Goal: Transaction & Acquisition: Subscribe to service/newsletter

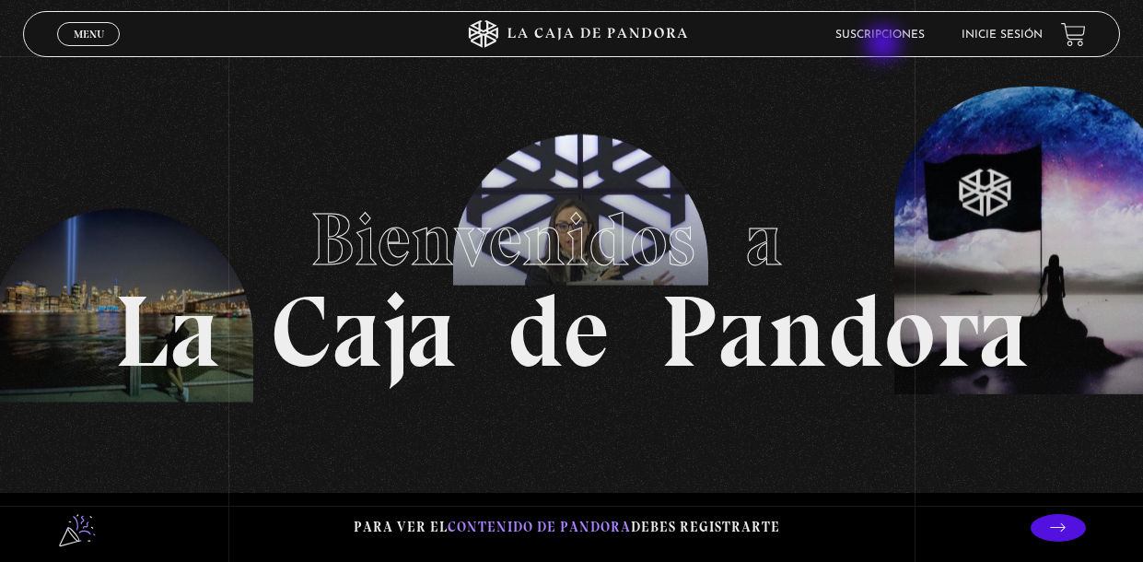
click at [885, 45] on li "Suscripciones" at bounding box center [879, 34] width 89 height 29
click at [855, 36] on link "Suscripciones" at bounding box center [879, 34] width 89 height 11
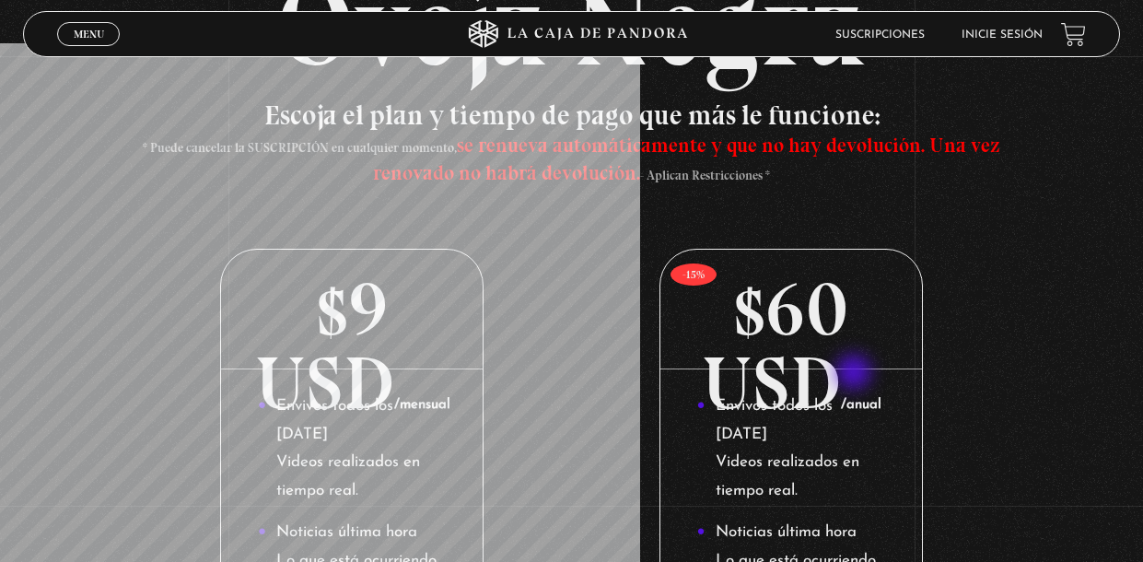
scroll to position [194, 0]
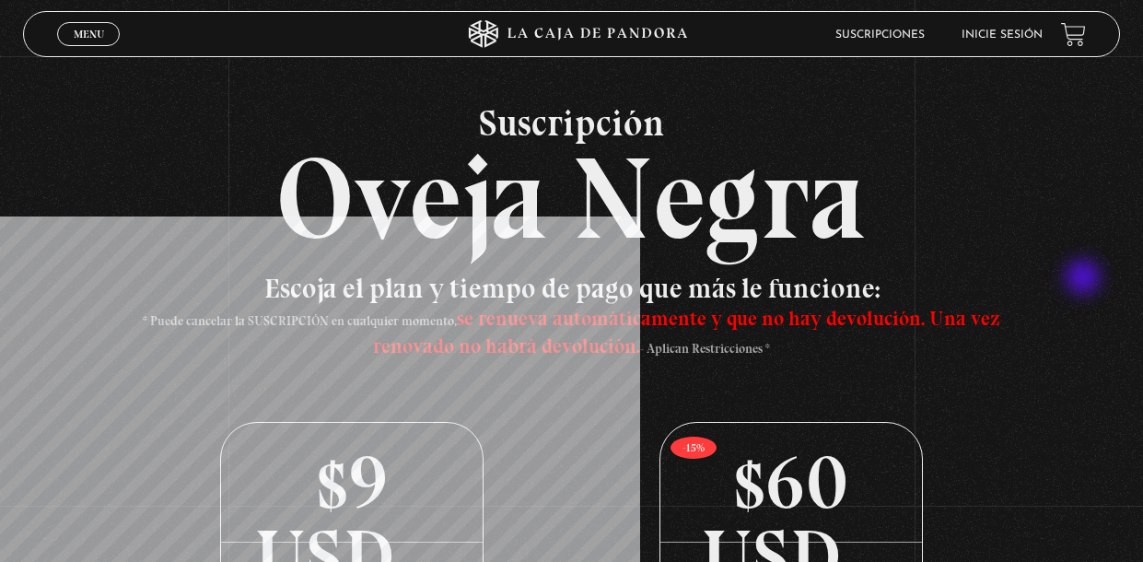
scroll to position [0, 0]
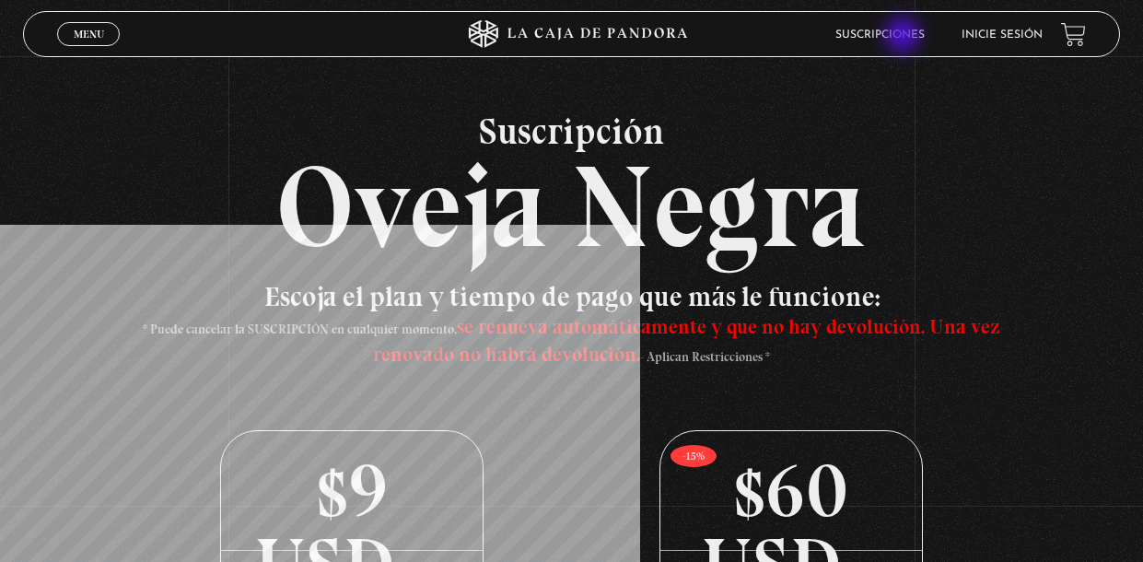
click at [905, 37] on link "Suscripciones" at bounding box center [879, 34] width 89 height 11
click at [1013, 40] on link "Inicie sesión" at bounding box center [1002, 34] width 81 height 11
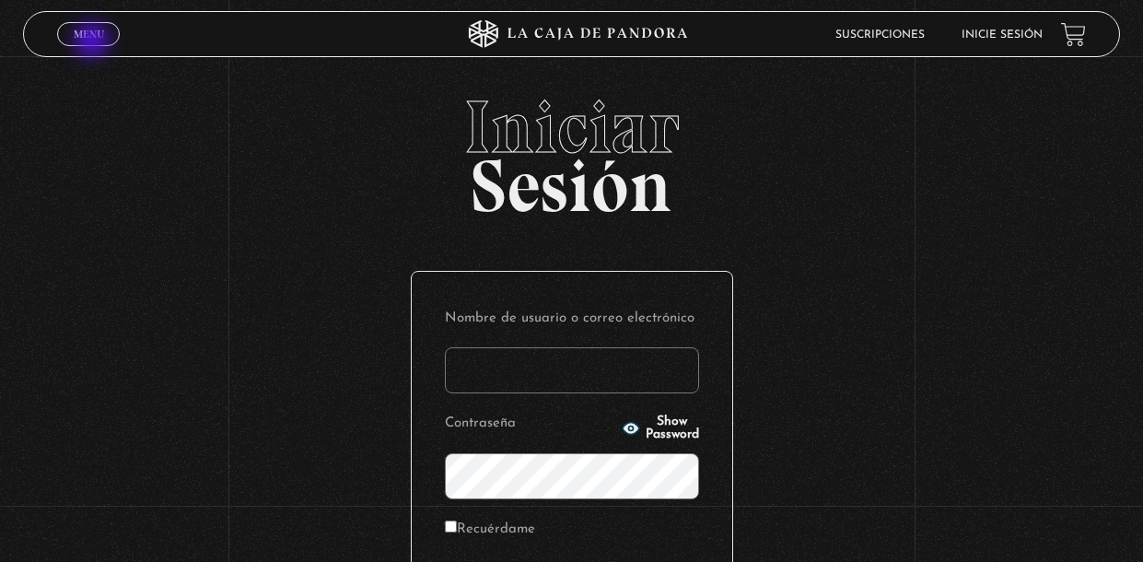
click at [94, 42] on link "Menu Cerrar" at bounding box center [88, 34] width 63 height 24
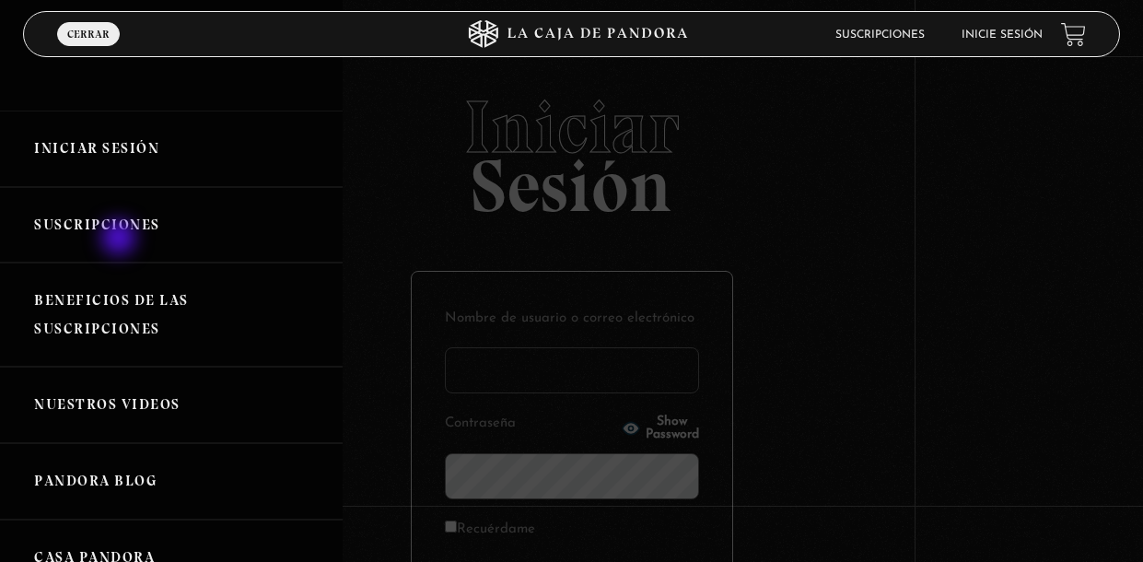
click at [121, 239] on link "Suscripciones" at bounding box center [171, 225] width 343 height 76
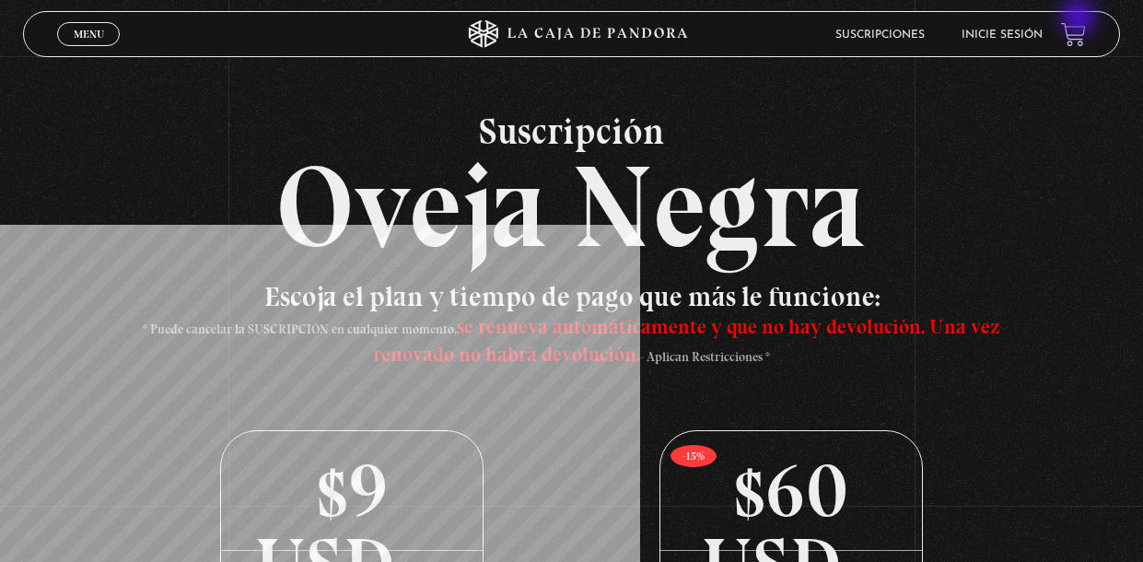
click at [1080, 20] on div "Suscripciones Inicie sesión" at bounding box center [914, 34] width 343 height 29
click at [1068, 28] on link at bounding box center [1073, 34] width 25 height 25
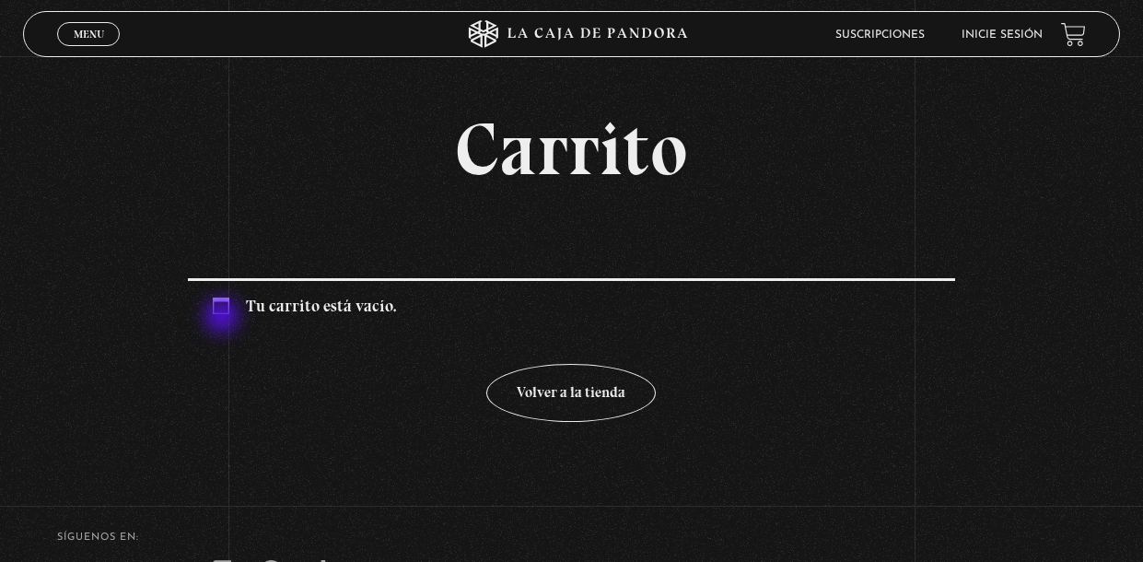
click at [224, 318] on div "Tu carrito está vacío." at bounding box center [572, 304] width 768 height 53
click at [591, 442] on section "Carrito Tu carrito está vacío. Volver a la tienda" at bounding box center [571, 234] width 1143 height 468
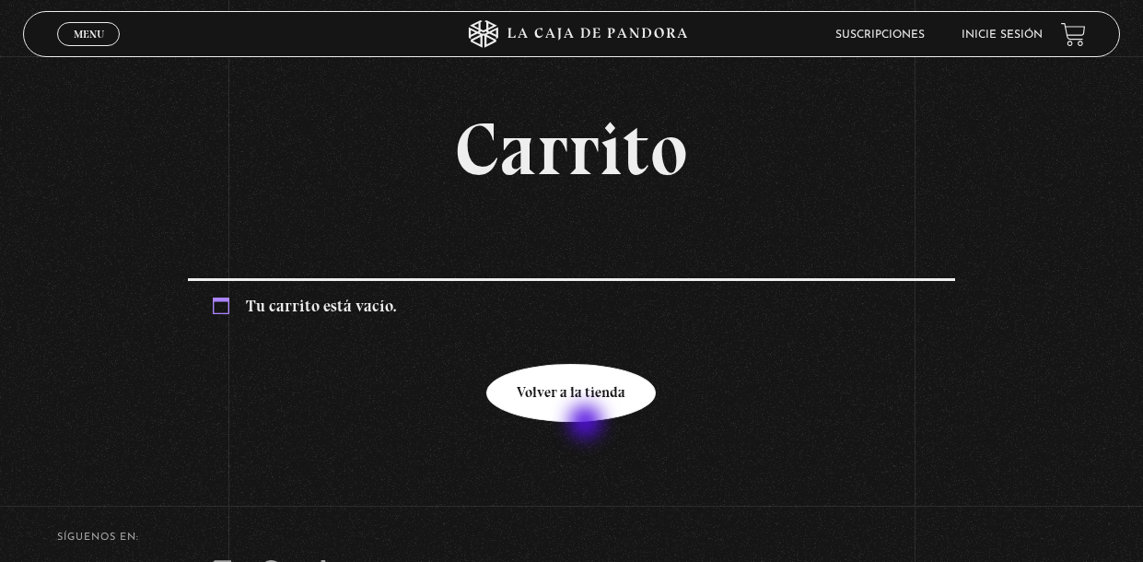
click at [588, 422] on link "Volver a la tienda" at bounding box center [570, 393] width 169 height 58
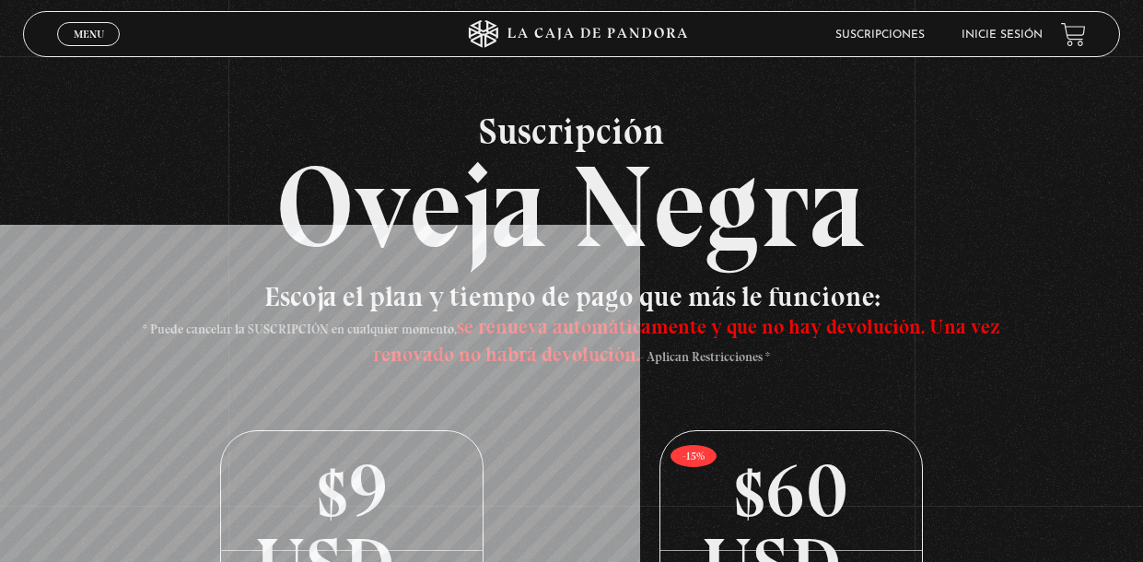
click at [771, 536] on p "$60 USD /anual" at bounding box center [791, 491] width 262 height 120
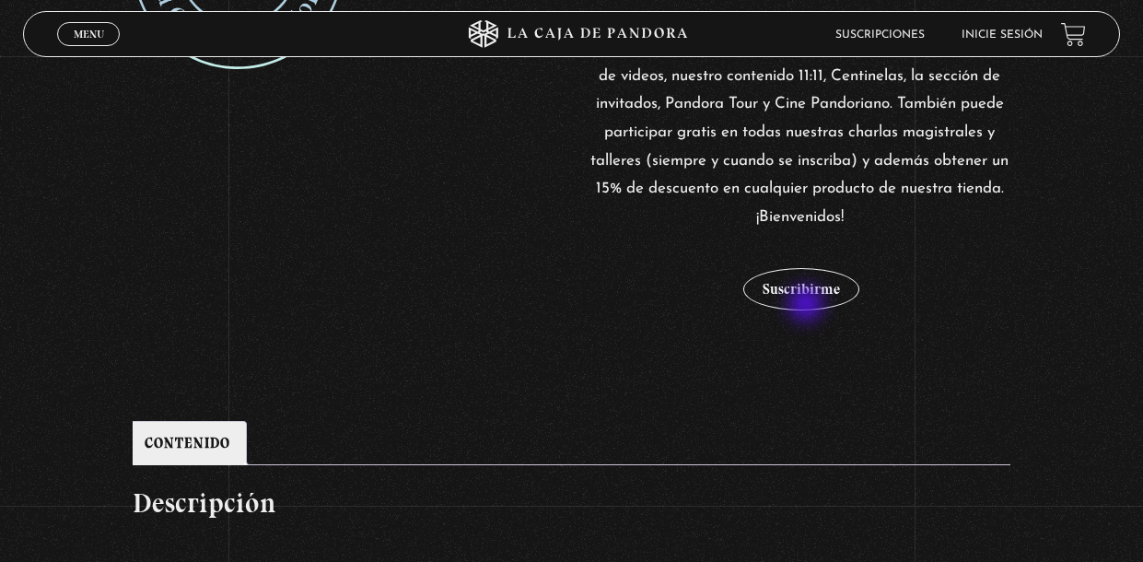
scroll to position [548, 0]
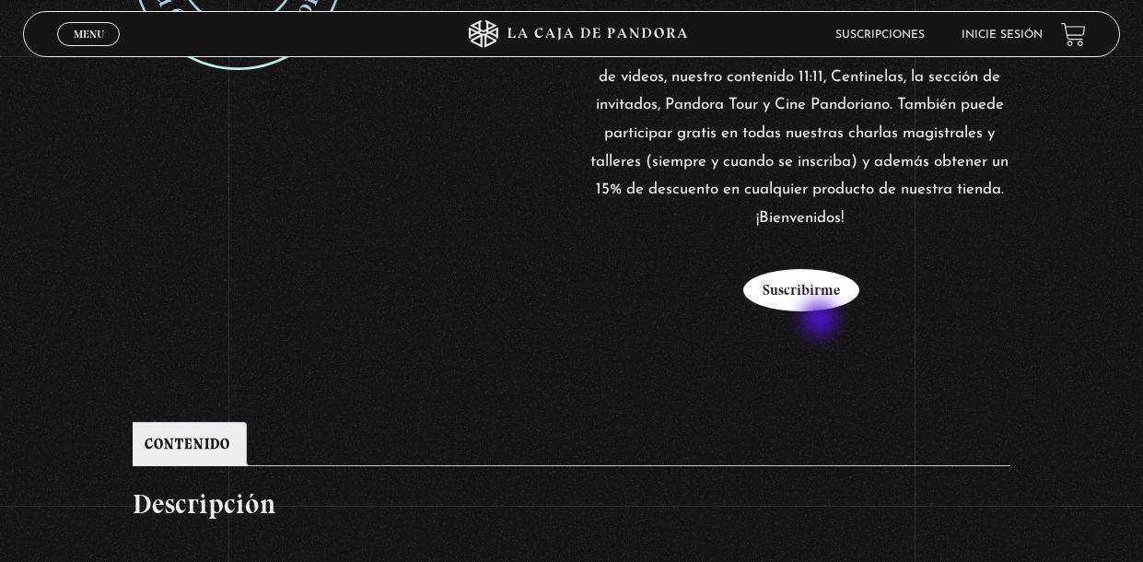
click at [822, 311] on button "Suscribirme" at bounding box center [801, 290] width 116 height 42
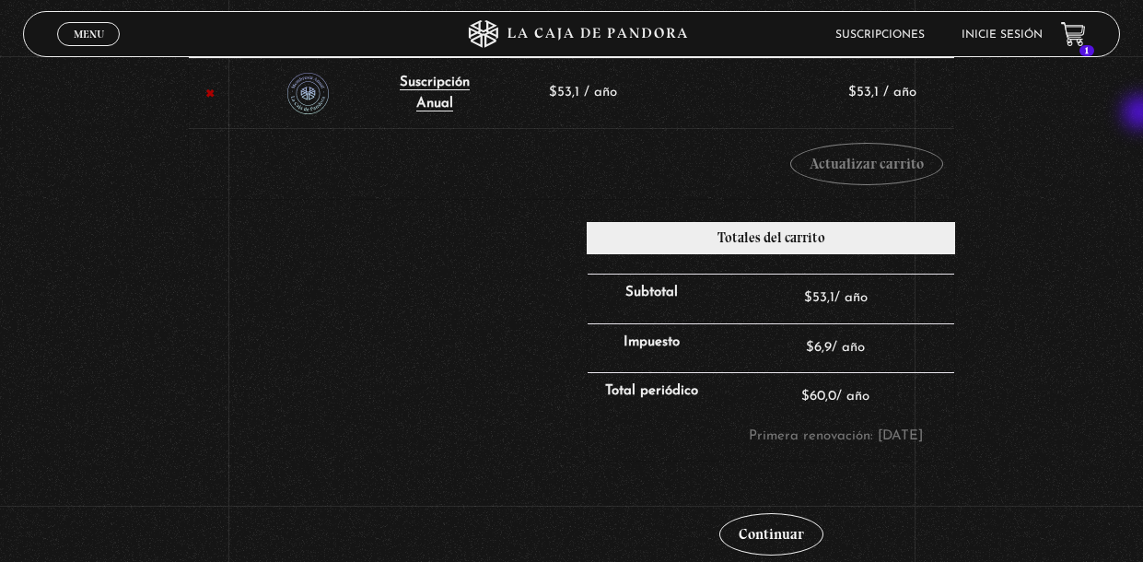
scroll to position [352, 0]
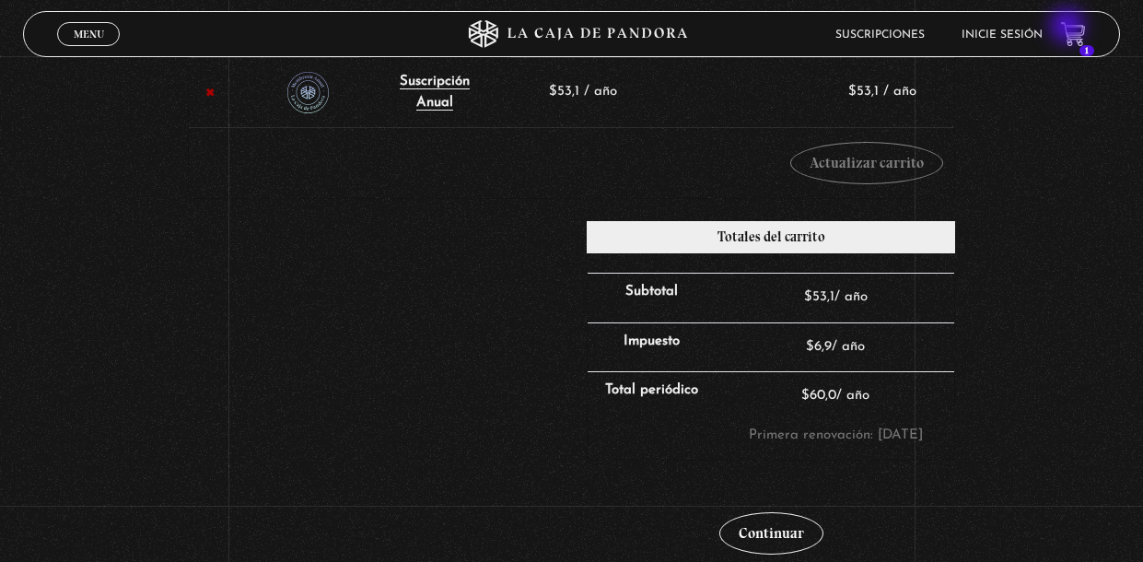
click at [1069, 28] on icon at bounding box center [1072, 32] width 23 height 21
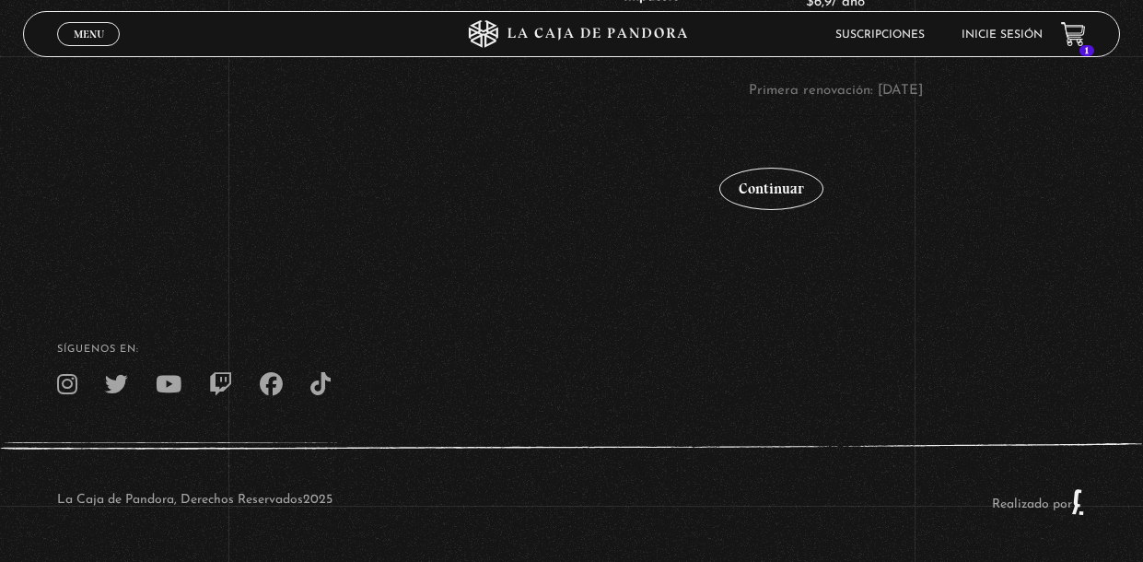
scroll to position [658, 0]
click at [793, 208] on link "Continuar" at bounding box center [771, 189] width 104 height 42
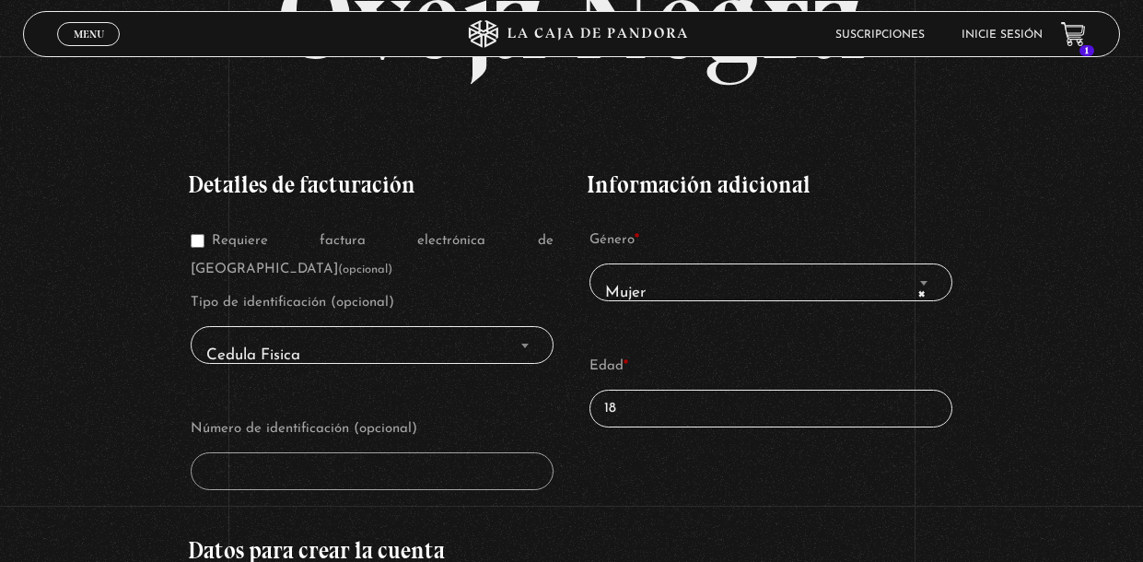
scroll to position [224, 0]
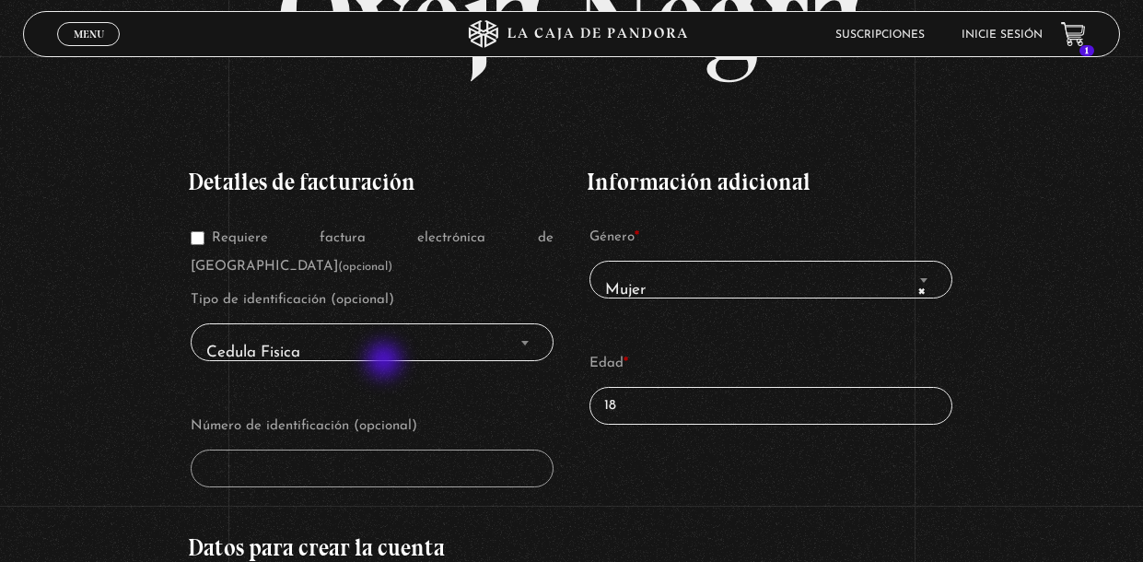
click at [386, 362] on span "Cedula Fisica" at bounding box center [372, 352] width 346 height 41
click at [535, 368] on span "Cedula Fisica" at bounding box center [372, 352] width 346 height 41
click at [492, 366] on span "Cedula Fisica" at bounding box center [372, 352] width 346 height 41
click at [653, 303] on span "× Mujer" at bounding box center [771, 289] width 346 height 41
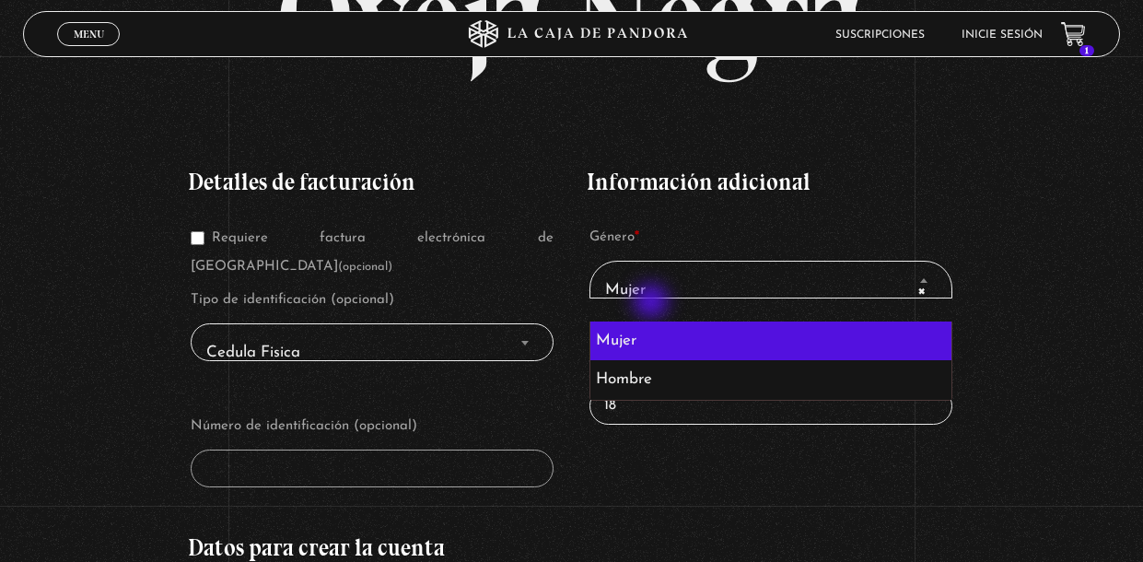
click at [653, 303] on span "× Mujer" at bounding box center [771, 289] width 346 height 41
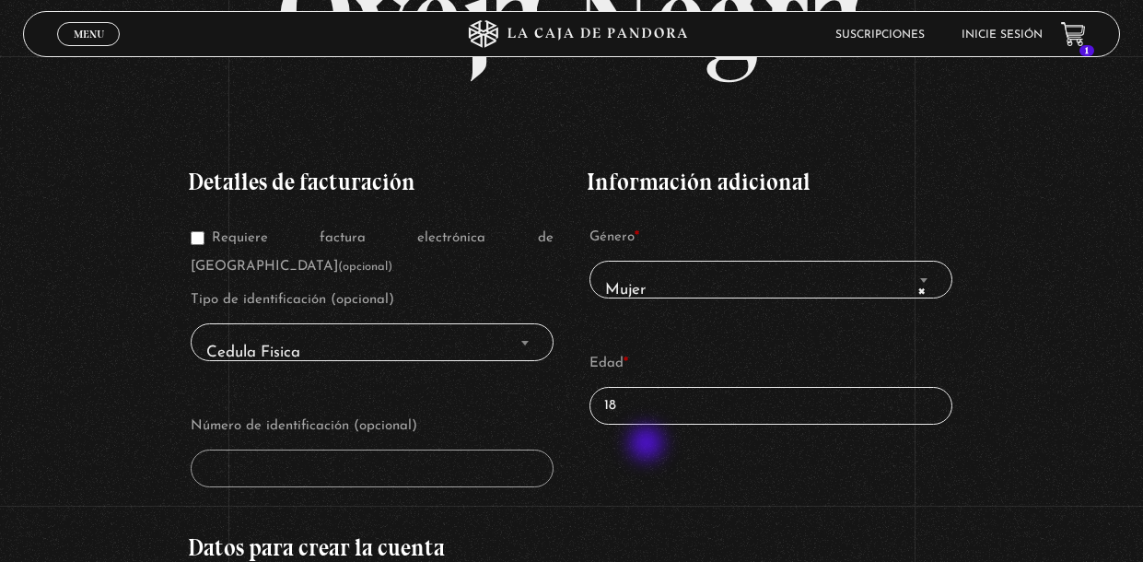
click at [648, 425] on input "18" at bounding box center [771, 406] width 363 height 38
type input "1"
type input "33"
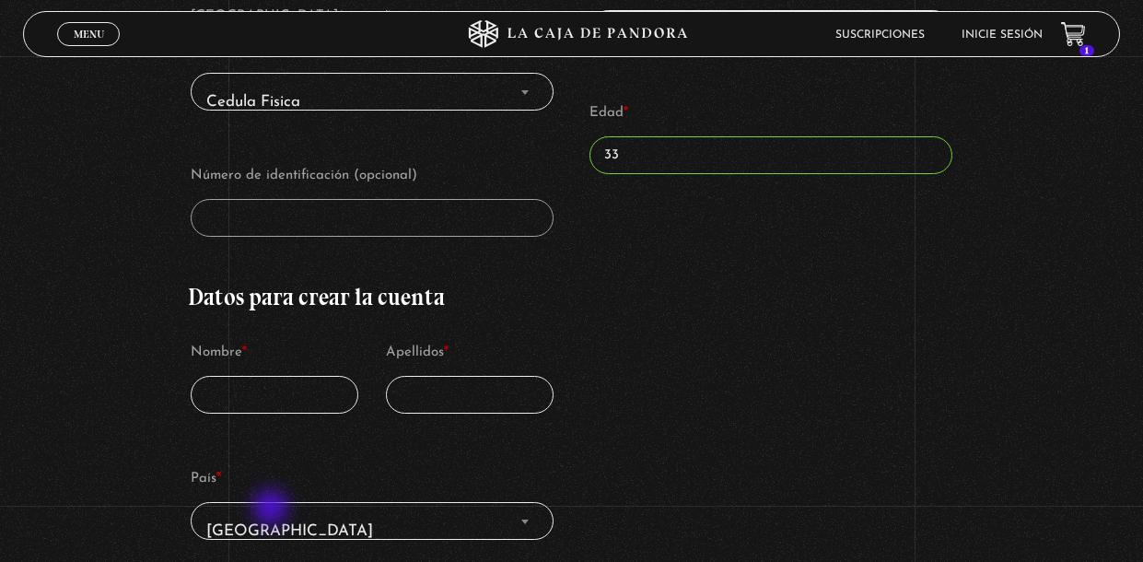
scroll to position [475, 0]
click at [525, 94] on b "Finalizar compra" at bounding box center [524, 91] width 7 height 5
click at [508, 121] on span "Cedula Fisica" at bounding box center [372, 100] width 346 height 41
click at [269, 413] on input "Nombre *" at bounding box center [275, 394] width 168 height 38
type input "Jessica"
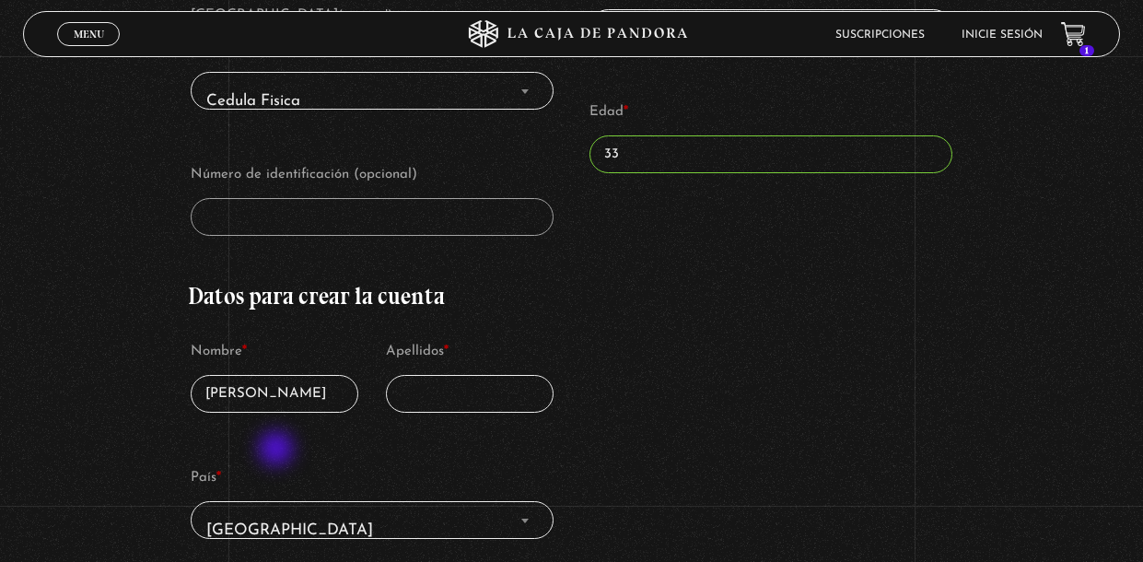
type input "Jimenes"
select select "CR-A"
type input "jecajc1111@gmail.com"
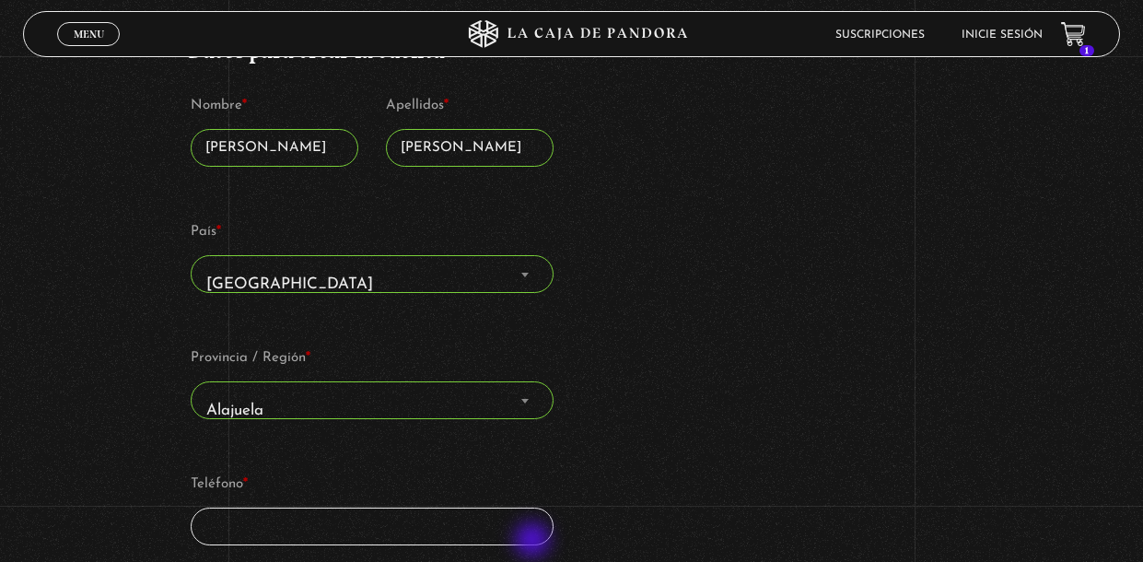
scroll to position [659, 0]
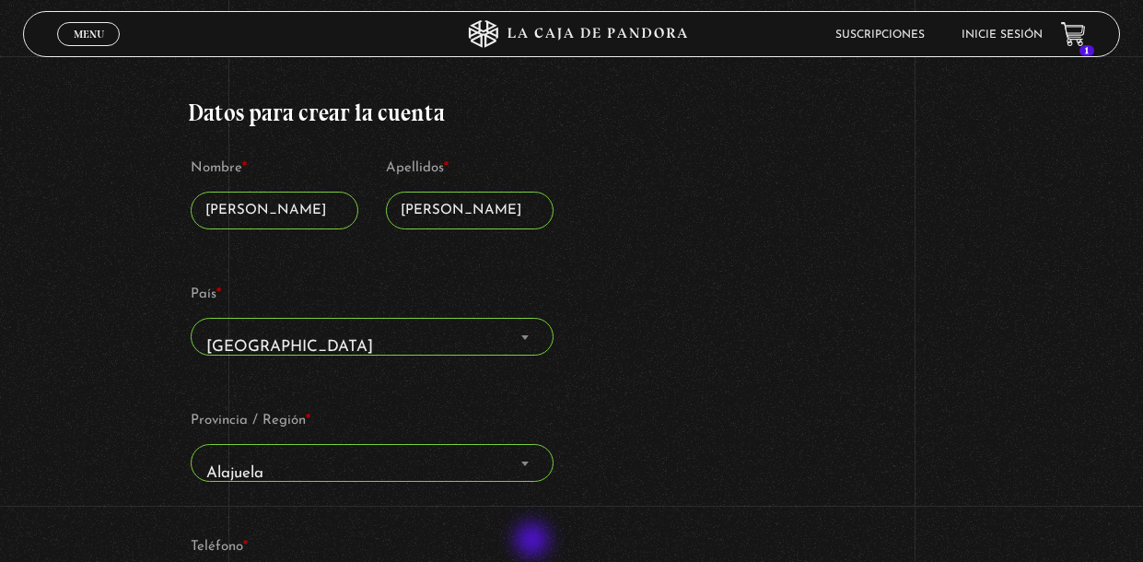
click at [511, 229] on input "Jimenes" at bounding box center [470, 211] width 168 height 38
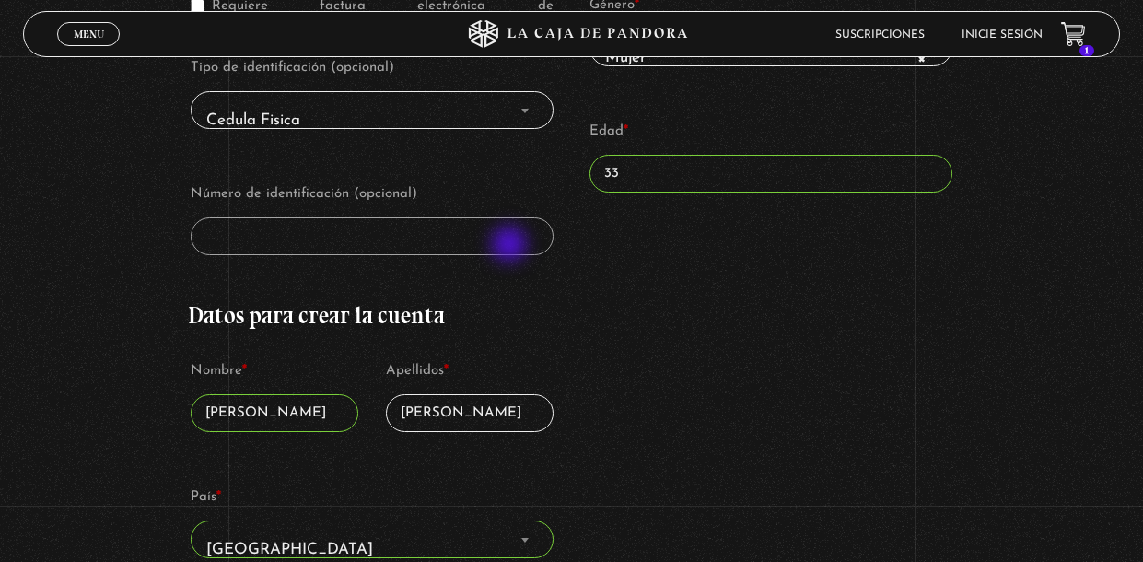
scroll to position [455, 0]
type input "Jimenez"
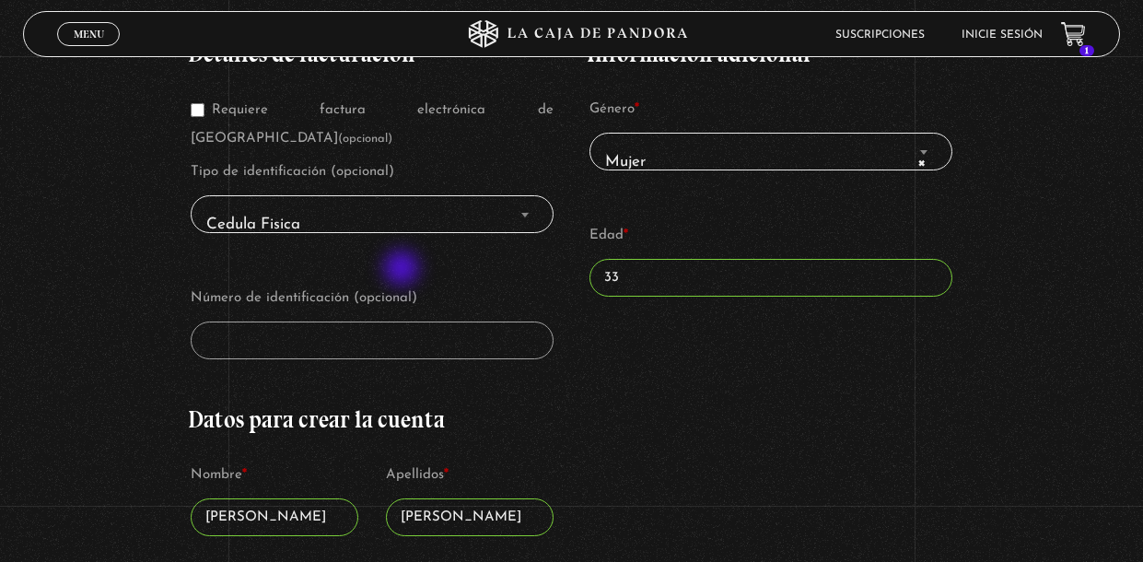
scroll to position [343, 0]
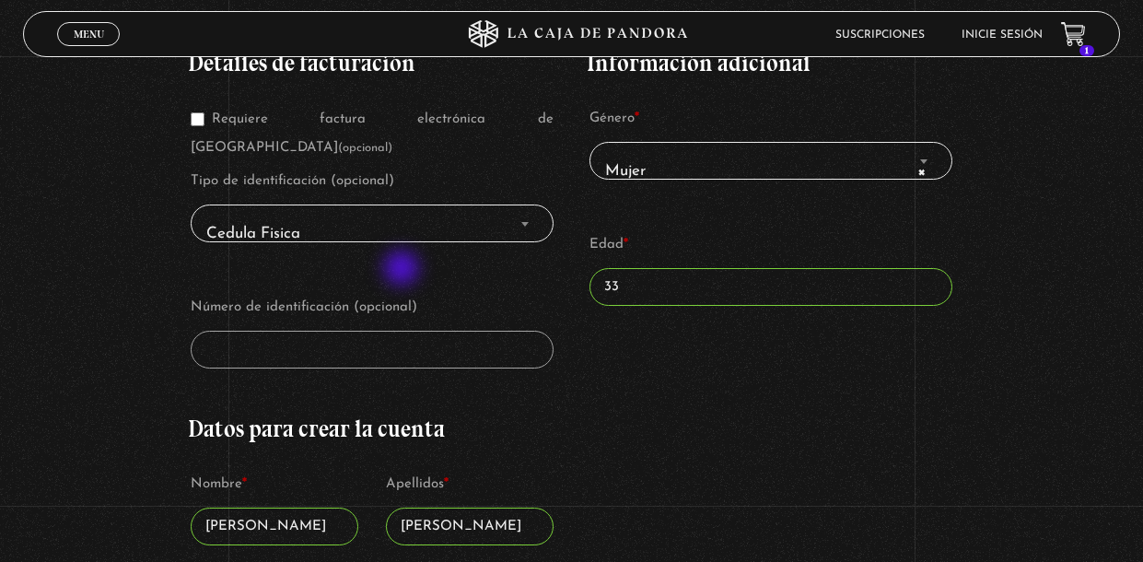
click at [512, 254] on span "Cedula Fisica" at bounding box center [372, 233] width 346 height 41
click at [527, 227] on b "Finalizar compra" at bounding box center [524, 224] width 7 height 5
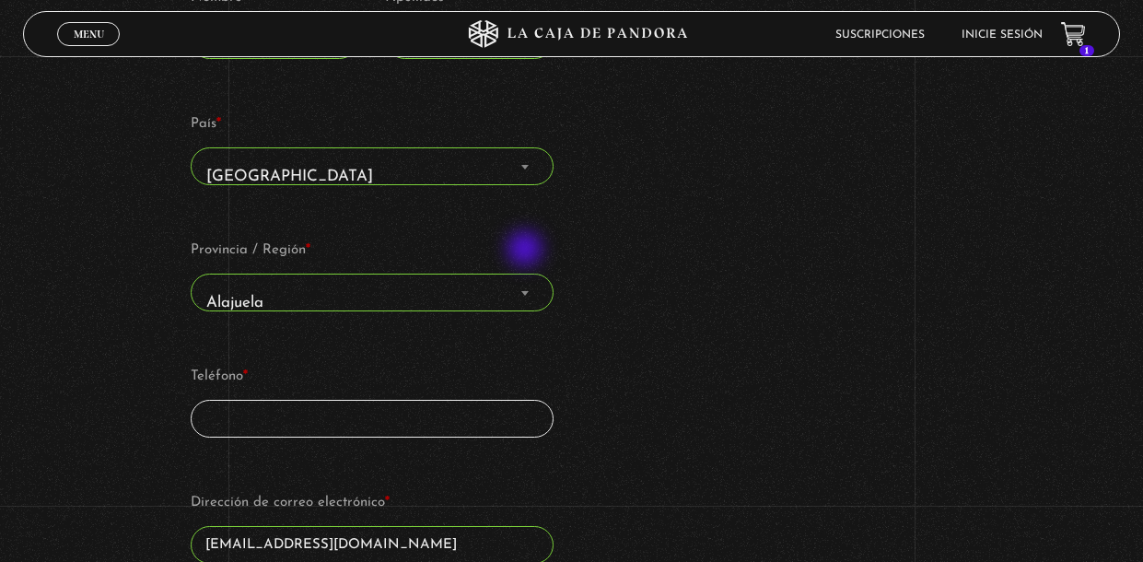
scroll to position [832, 0]
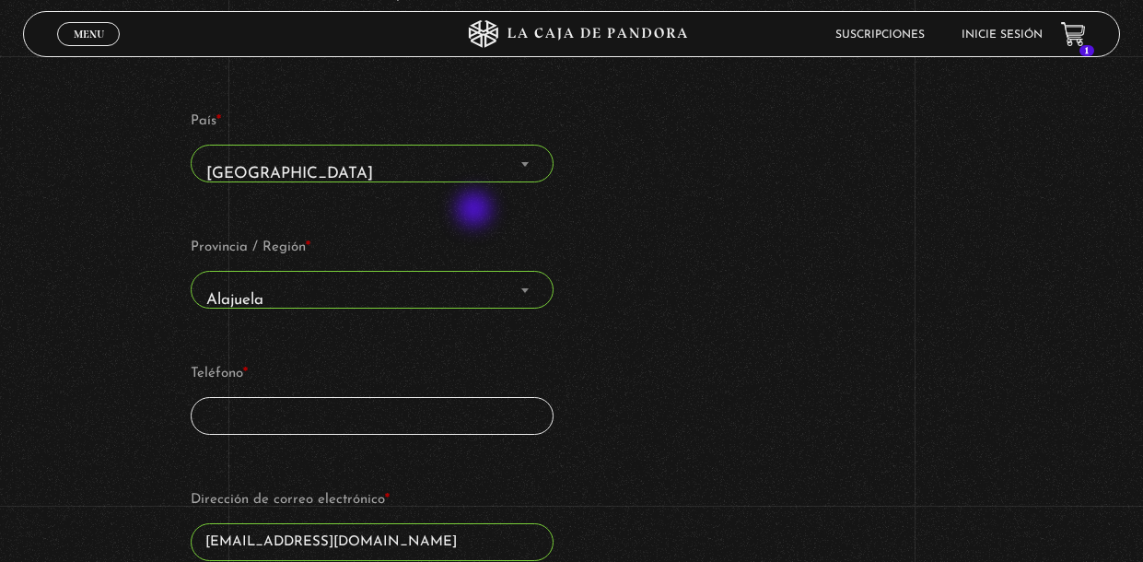
click at [476, 194] on span "Costa Rica" at bounding box center [372, 173] width 346 height 41
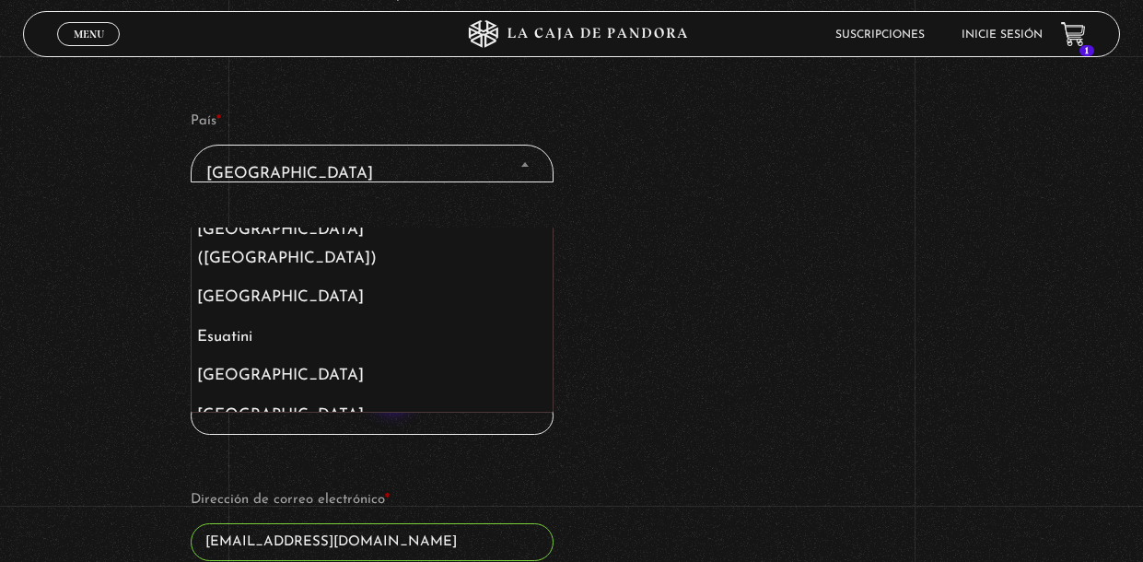
scroll to position [2715, 0]
select select "US"
select select "Finalizar compra"
select select "US"
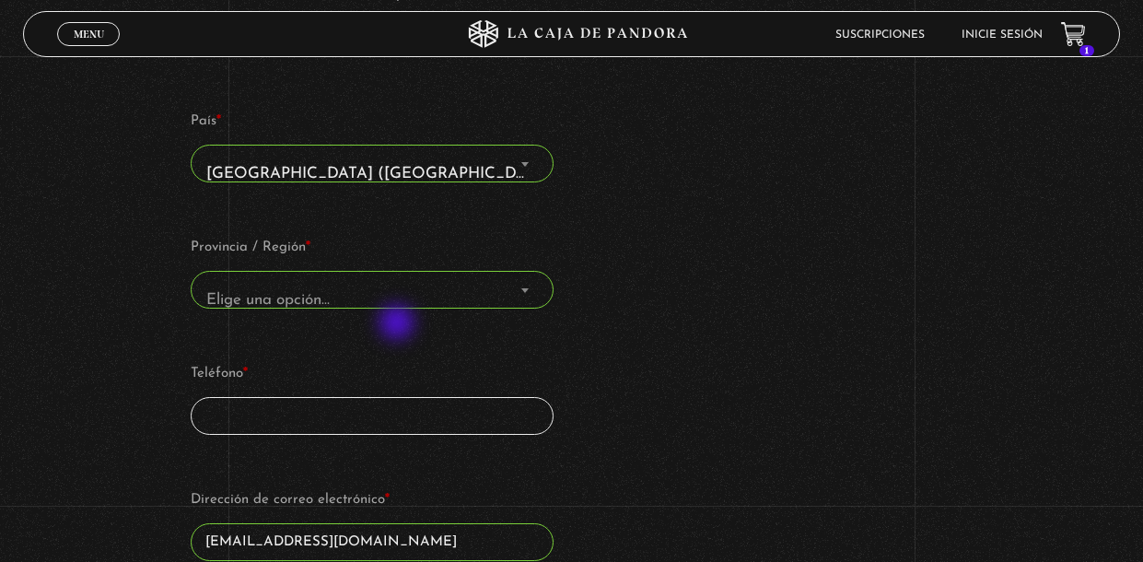
click at [399, 309] on span "Elige una opción…" at bounding box center [372, 290] width 363 height 38
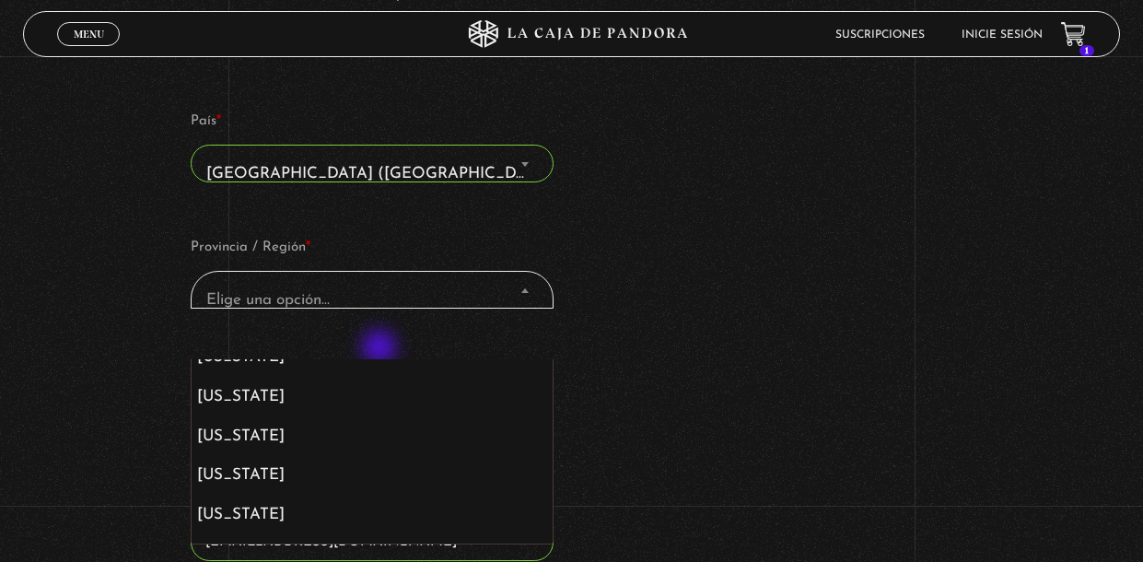
scroll to position [1201, 0]
select select "NJ"
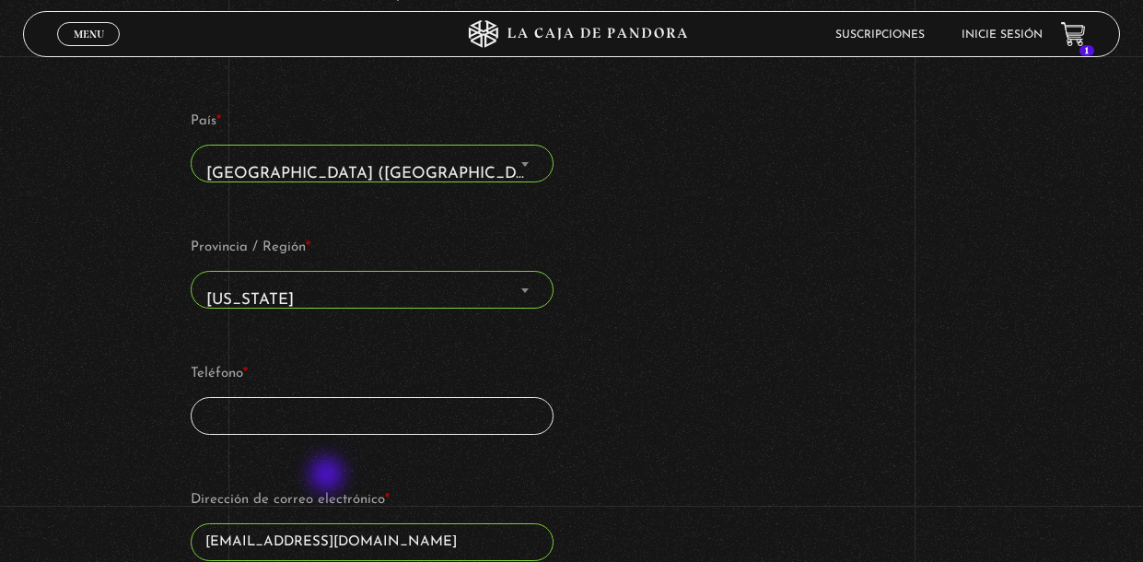
click at [329, 435] on input "Teléfono *" at bounding box center [372, 416] width 363 height 38
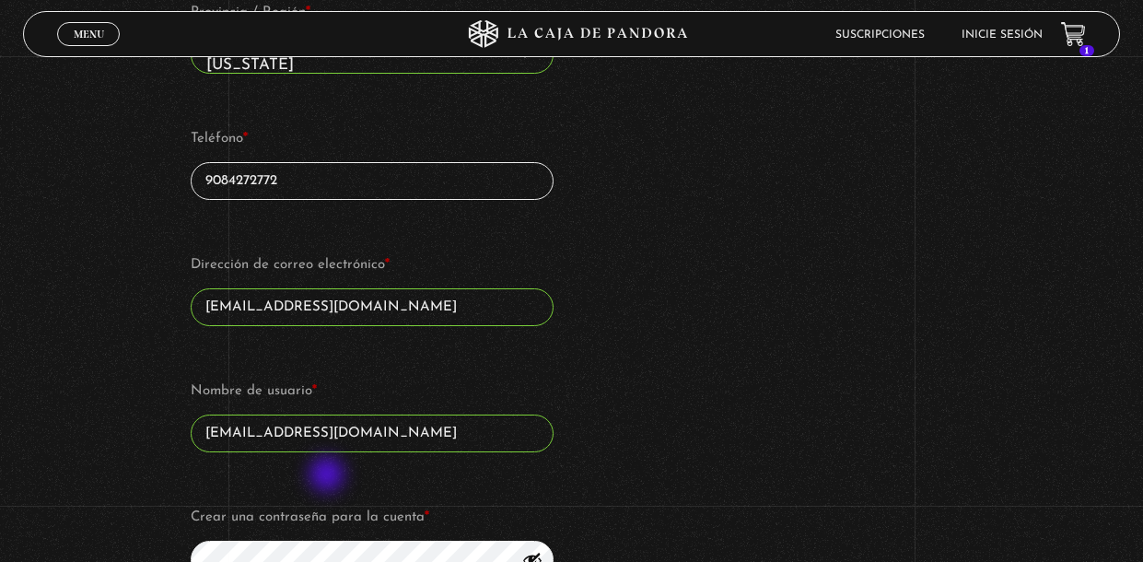
scroll to position [1068, 0]
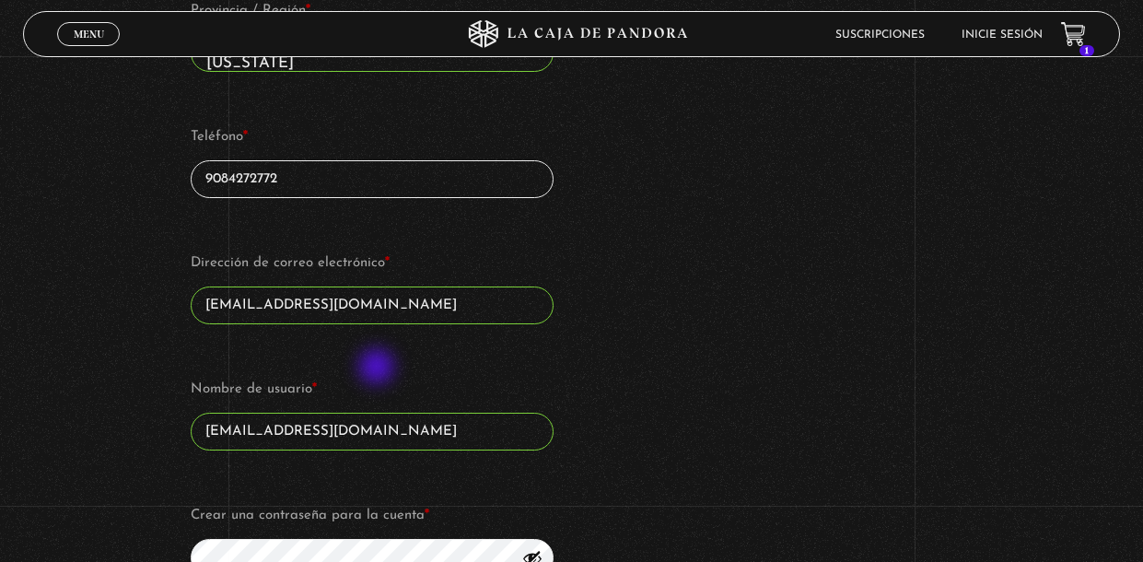
type input "9084272772"
click at [379, 324] on input "jecajc1111@gmail.com" at bounding box center [372, 305] width 363 height 38
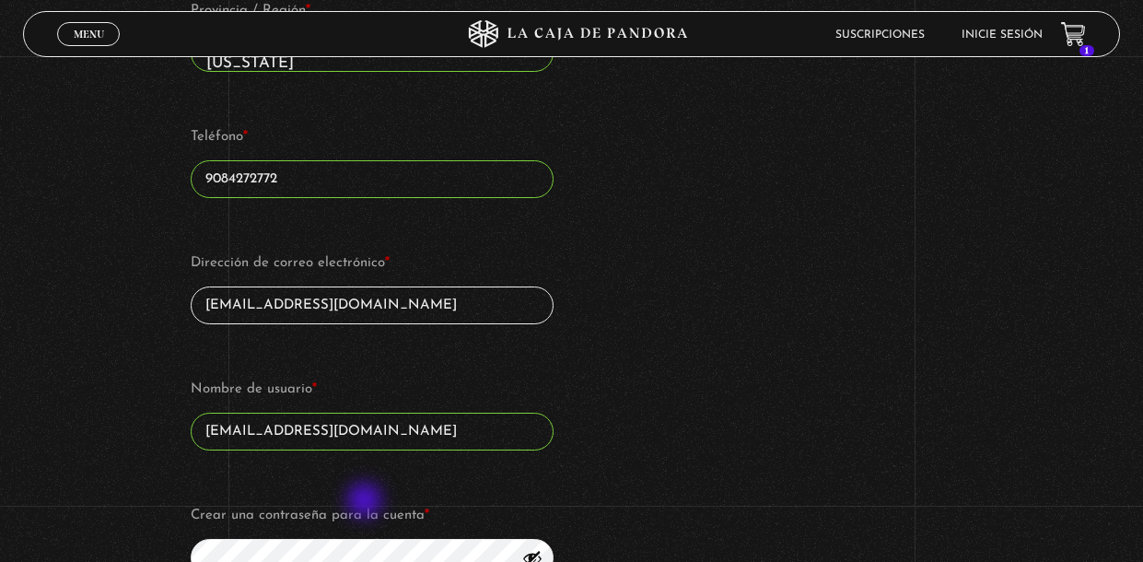
type input "jeca_91-02@hotmail.com"
click at [367, 450] on input "jecajc1111@gmail.com" at bounding box center [372, 432] width 363 height 38
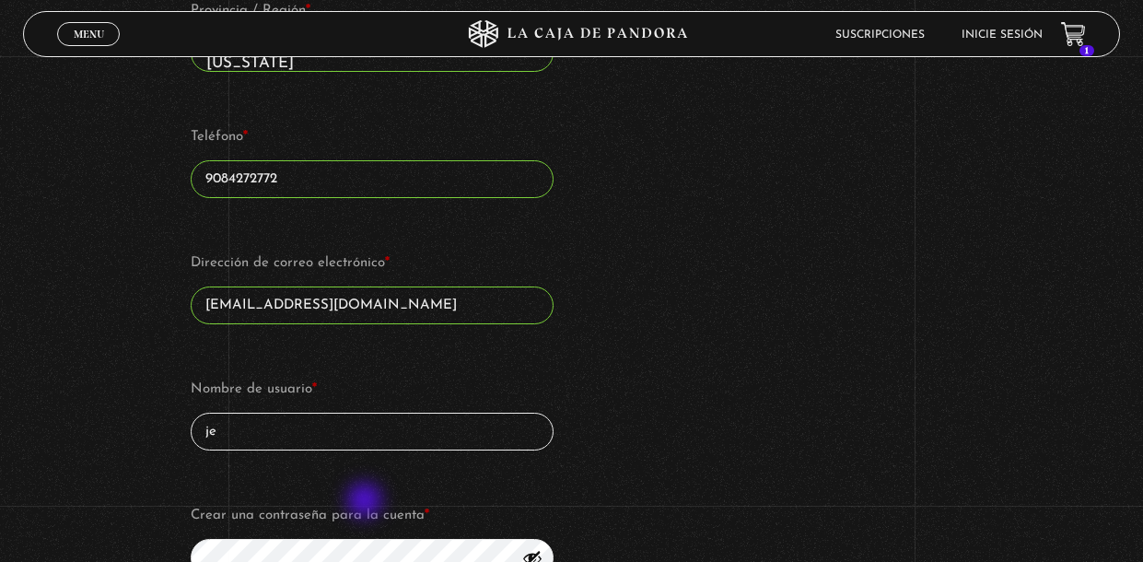
type input "j"
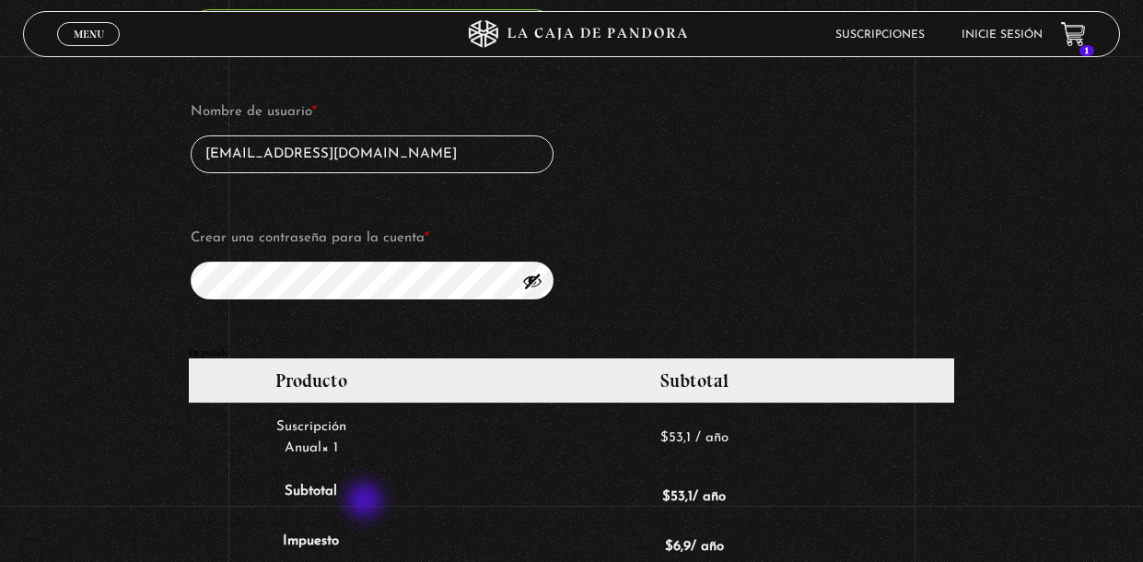
scroll to position [1355, 0]
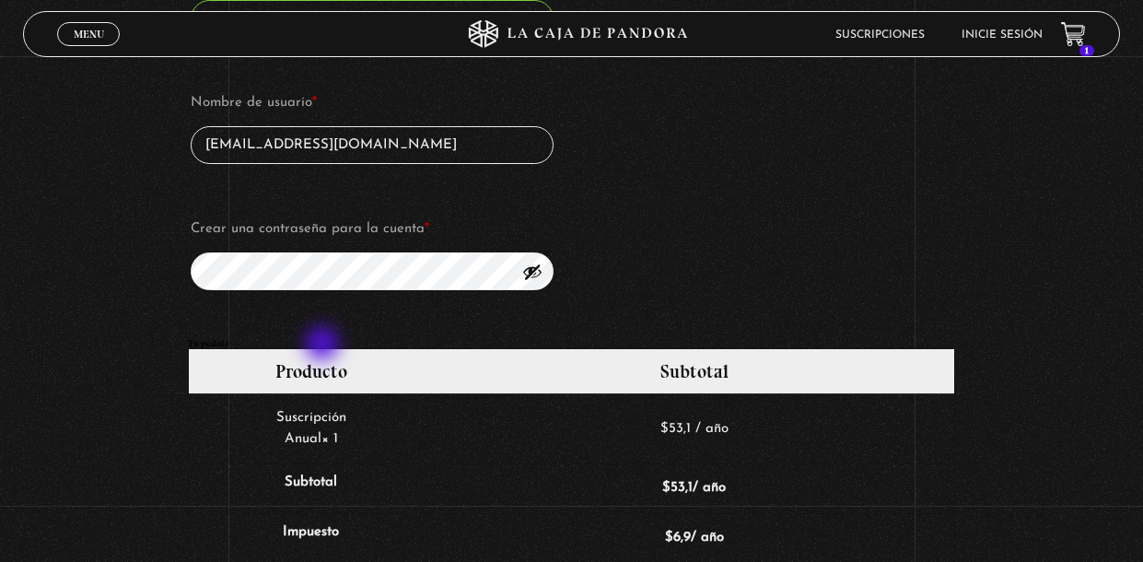
type input "jeca_91-02@hotmail.com"
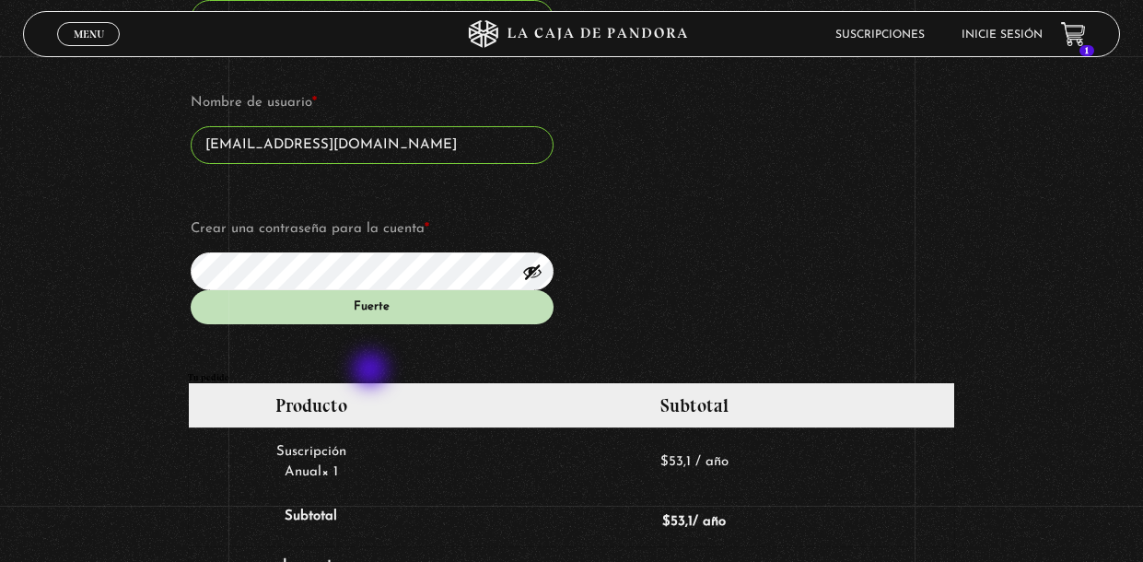
click at [372, 324] on div "Fuerte" at bounding box center [372, 307] width 363 height 34
click at [368, 324] on div "Fuerte" at bounding box center [372, 307] width 363 height 34
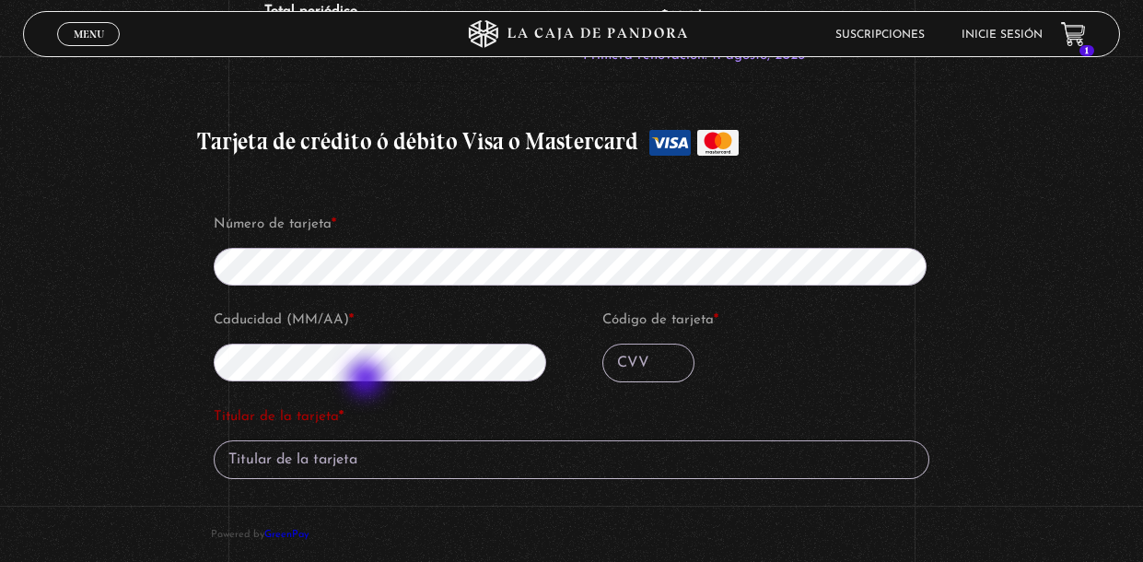
scroll to position [1959, 0]
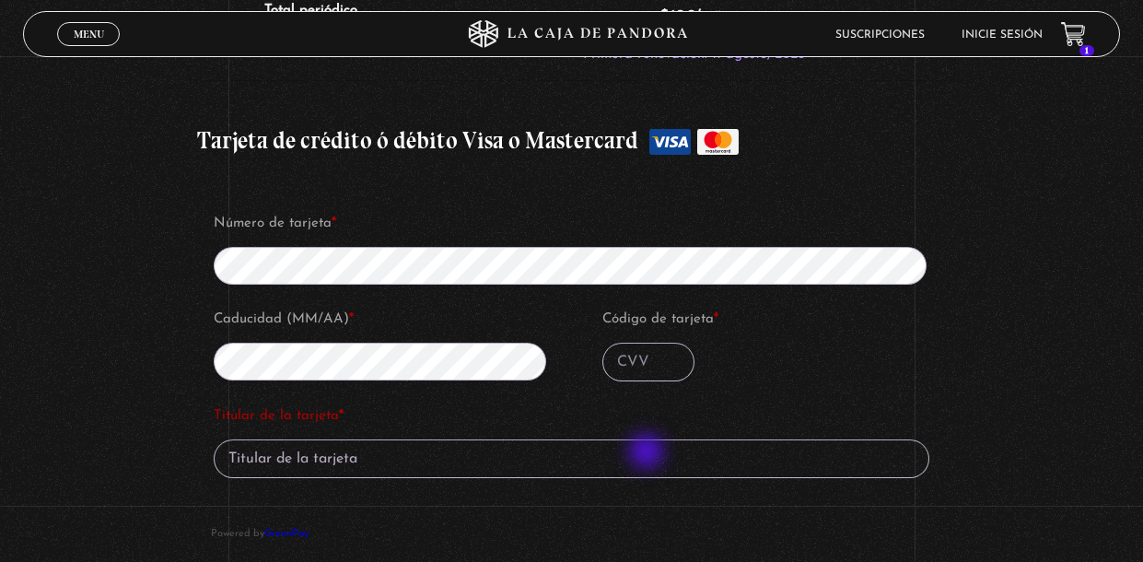
click at [648, 381] on input "Código de tarjeta *" at bounding box center [648, 362] width 92 height 39
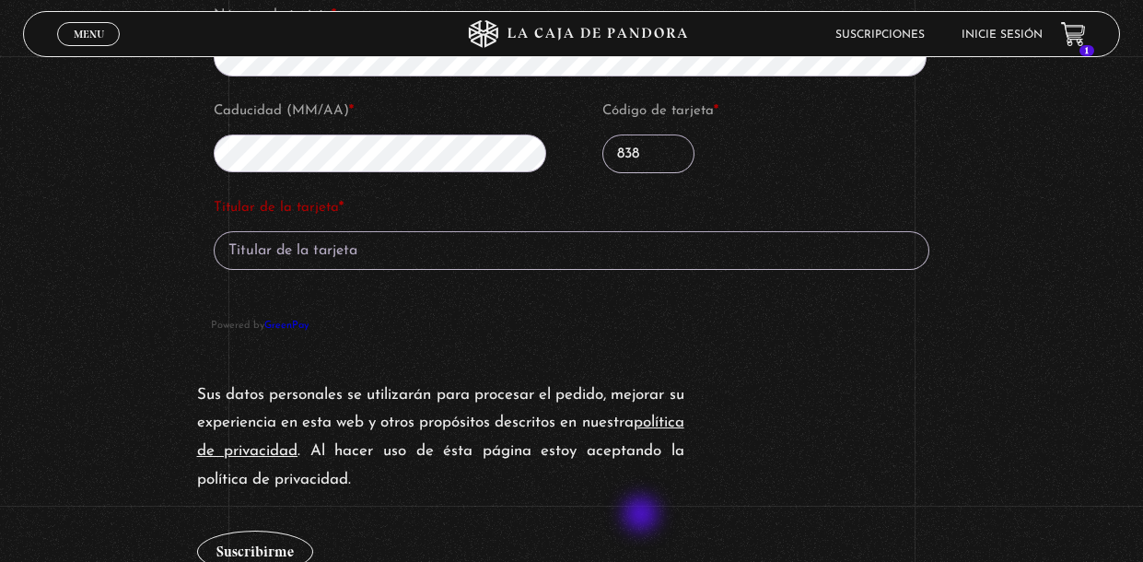
scroll to position [2172, 0]
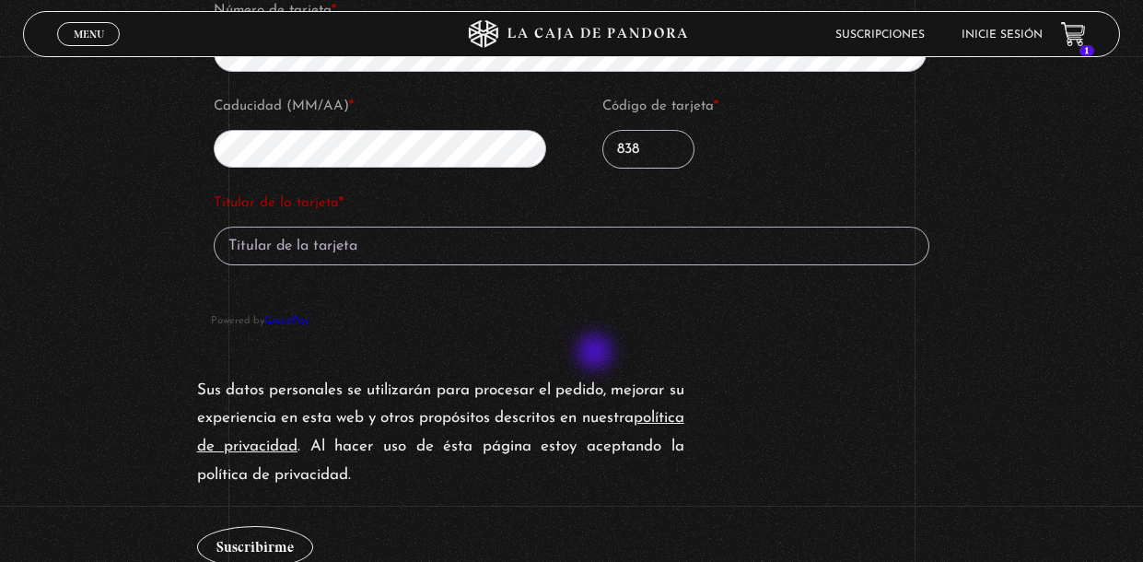
type input "838"
click at [597, 265] on input "Titular de la tarjeta *" at bounding box center [572, 246] width 716 height 39
type input "Jessica Jimenez Campos"
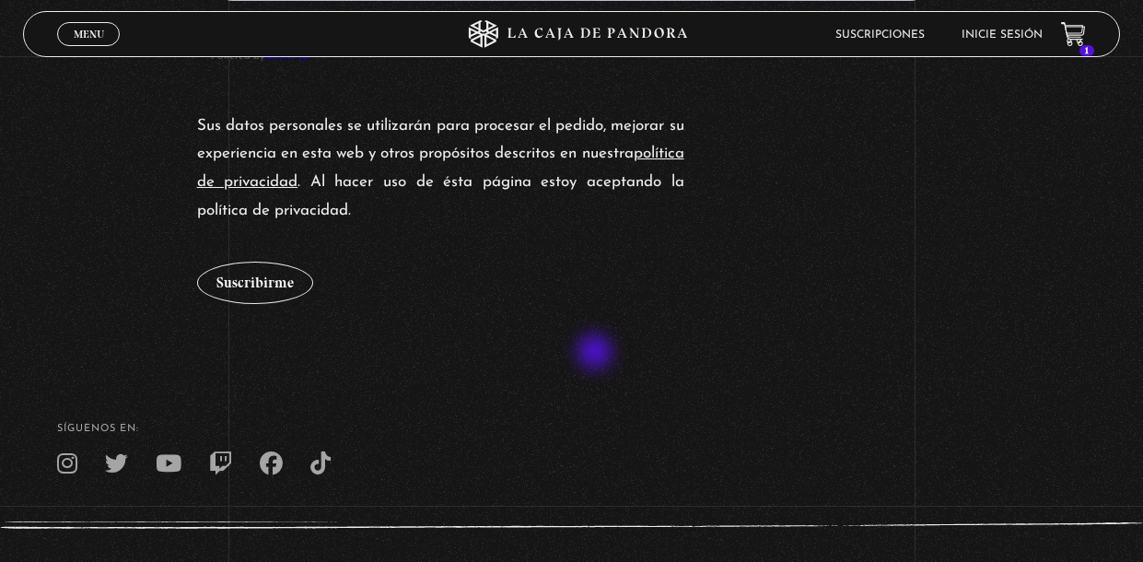
scroll to position [2442, 0]
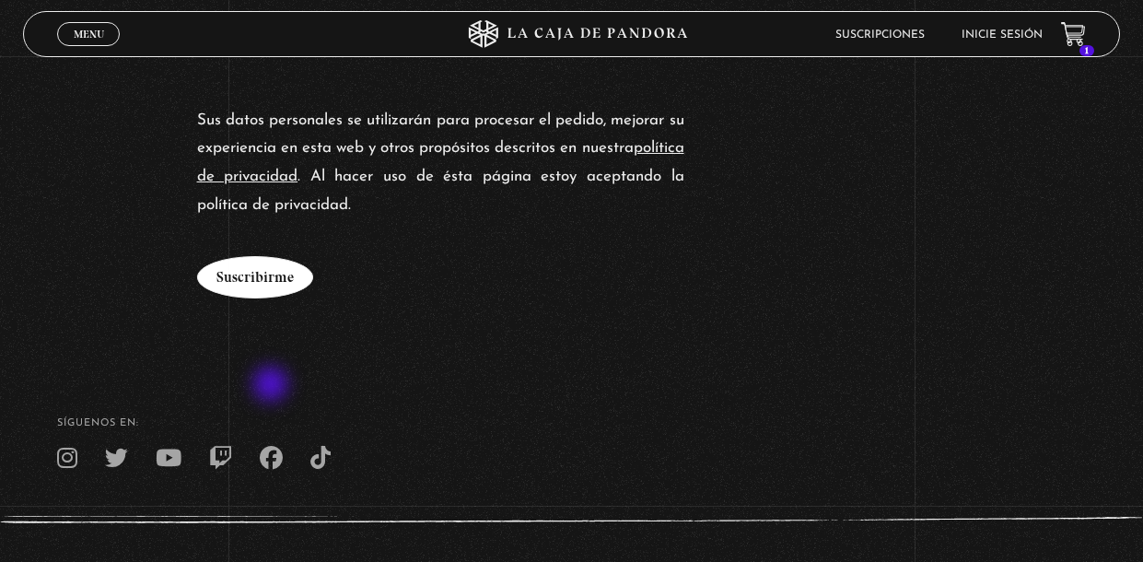
click at [273, 298] on button "Suscribirme" at bounding box center [255, 277] width 116 height 42
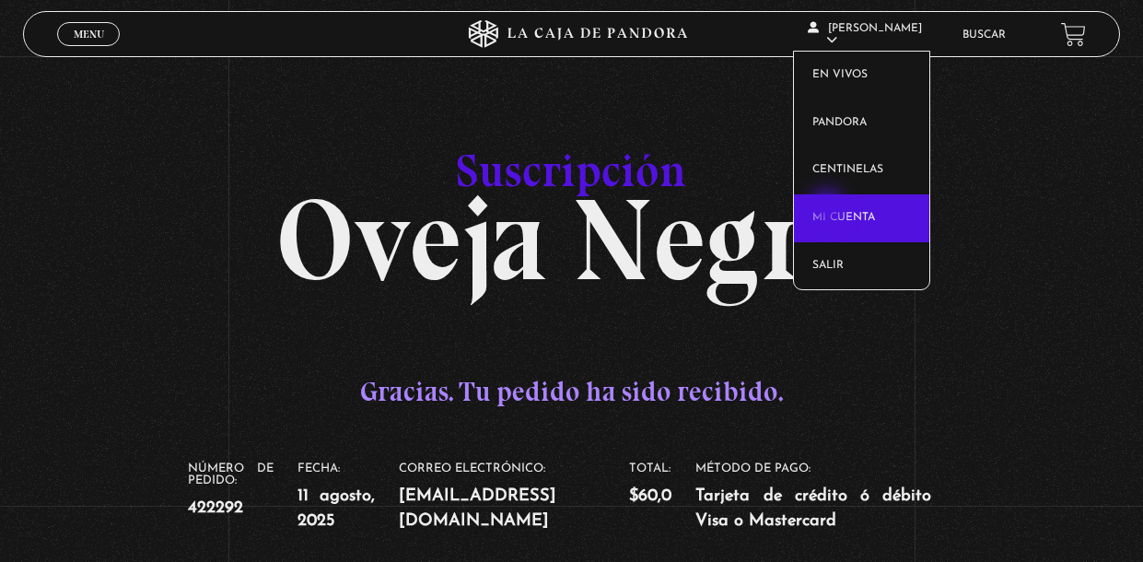
click at [829, 210] on link "Mi cuenta" at bounding box center [861, 218] width 135 height 48
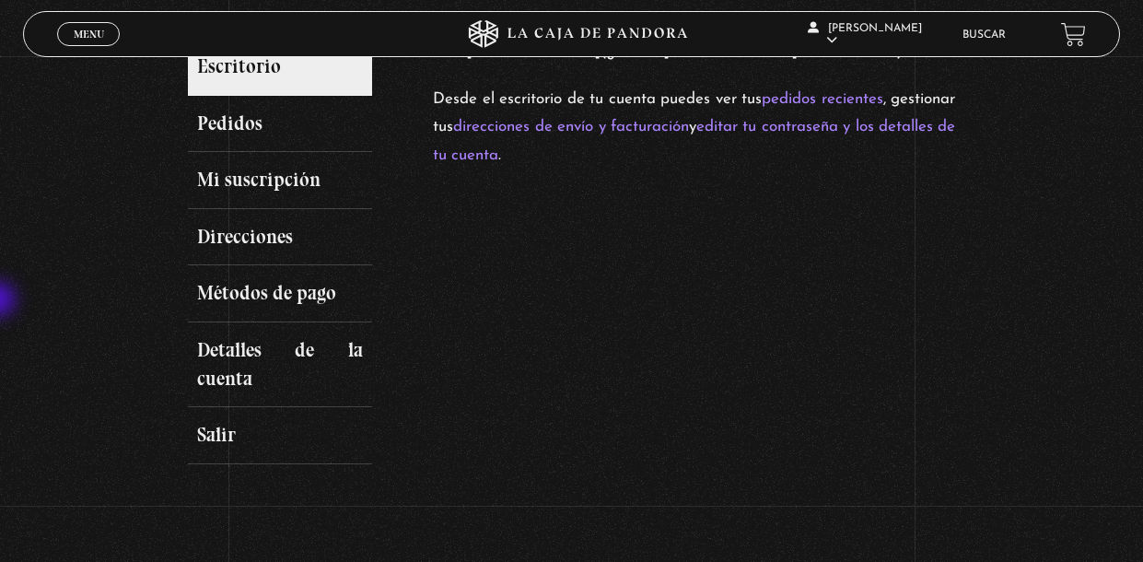
scroll to position [257, 0]
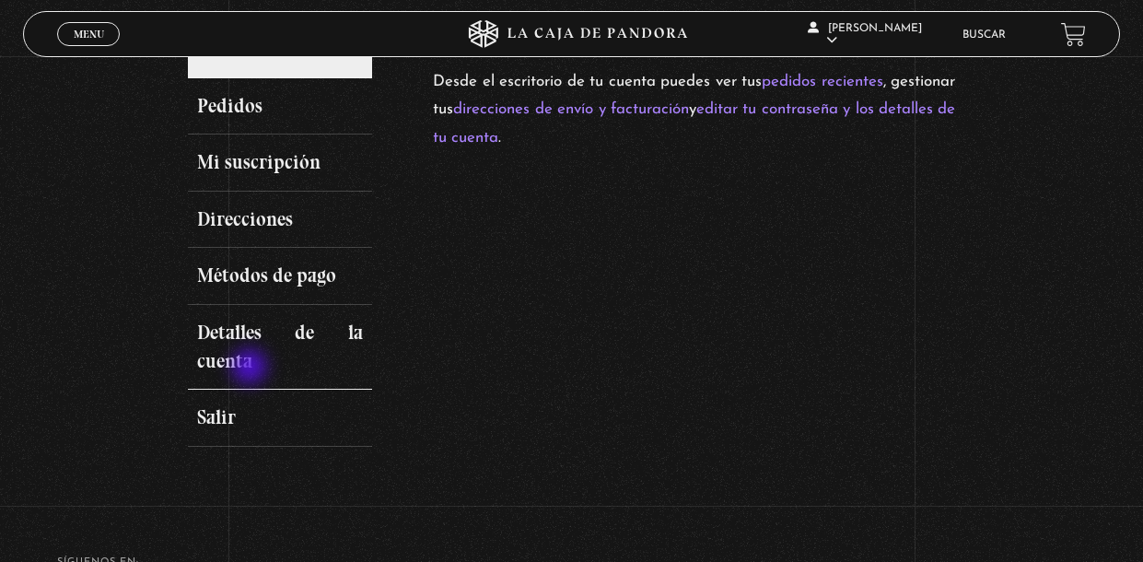
click at [251, 368] on link "Detalles de la cuenta" at bounding box center [280, 347] width 184 height 85
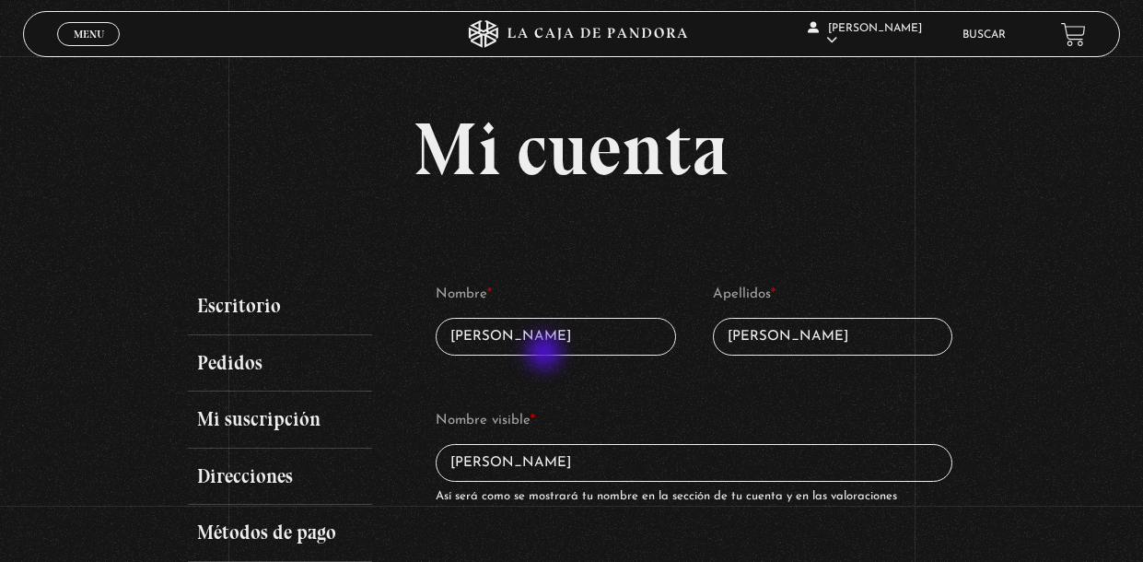
click at [546, 354] on input "[PERSON_NAME]" at bounding box center [556, 337] width 240 height 38
type input "[PERSON_NAME]"
click at [812, 343] on input "[PERSON_NAME]" at bounding box center [833, 337] width 240 height 38
type input "Jc"
click at [610, 353] on input "Jess" at bounding box center [556, 337] width 240 height 38
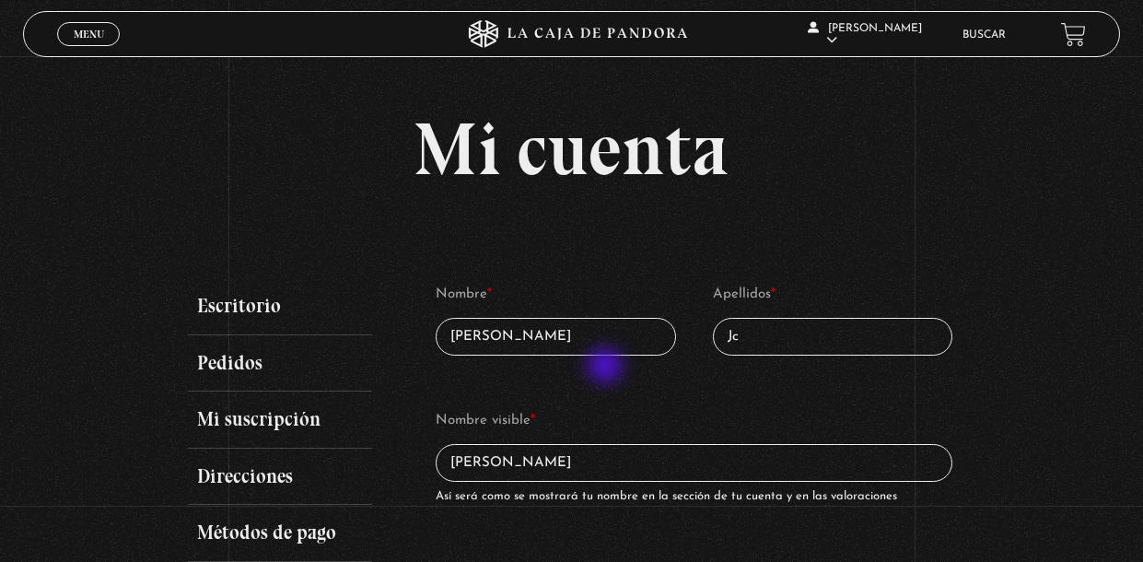
type input "[PERSON_NAME]"
type input "jecajc1111@gmail.com"
click at [858, 345] on input "Jc" at bounding box center [833, 337] width 240 height 38
click at [718, 499] on p "Nombre visible * Jessica Jimenez Así será como se mostrará tu nombre en la secc…" at bounding box center [694, 459] width 522 height 110
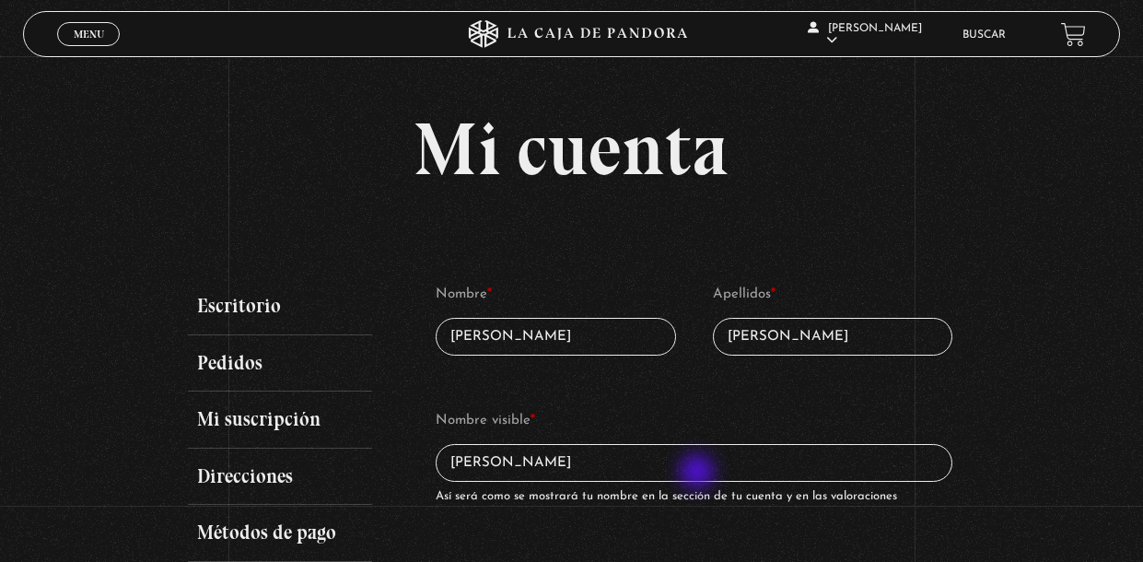
type input "[PERSON_NAME]"
click at [699, 473] on input "[PERSON_NAME]" at bounding box center [694, 463] width 517 height 38
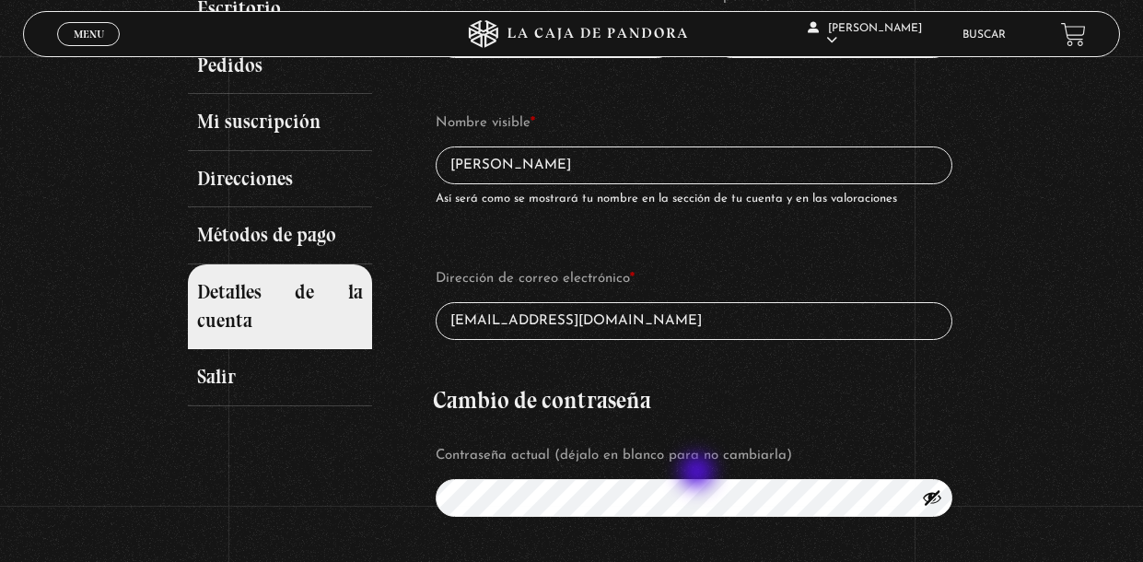
scroll to position [298, 0]
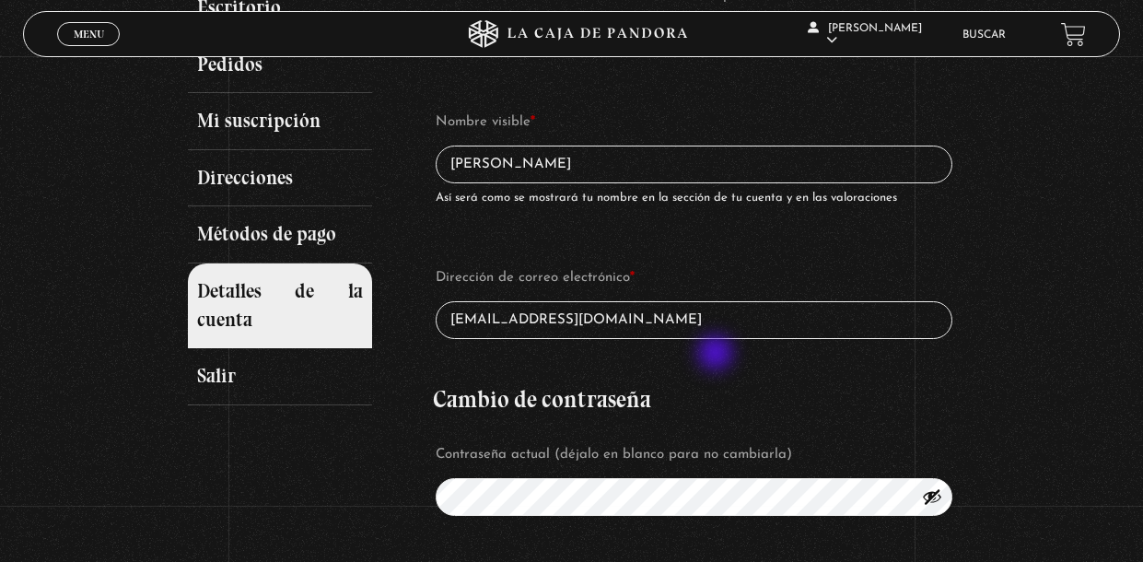
type input "Jess Jc"
click at [718, 339] on input "jecajc1111@gmail.com" at bounding box center [694, 320] width 517 height 38
type input "jeca_91-02@hotmail.com"
click at [931, 507] on button "Mostrar contraseña" at bounding box center [932, 496] width 20 height 20
click at [1021, 482] on div "Mi cuenta Escritorio Pedidos Mi suscripción Direcciones Métodos de pago Detalle…" at bounding box center [571, 346] width 1143 height 1064
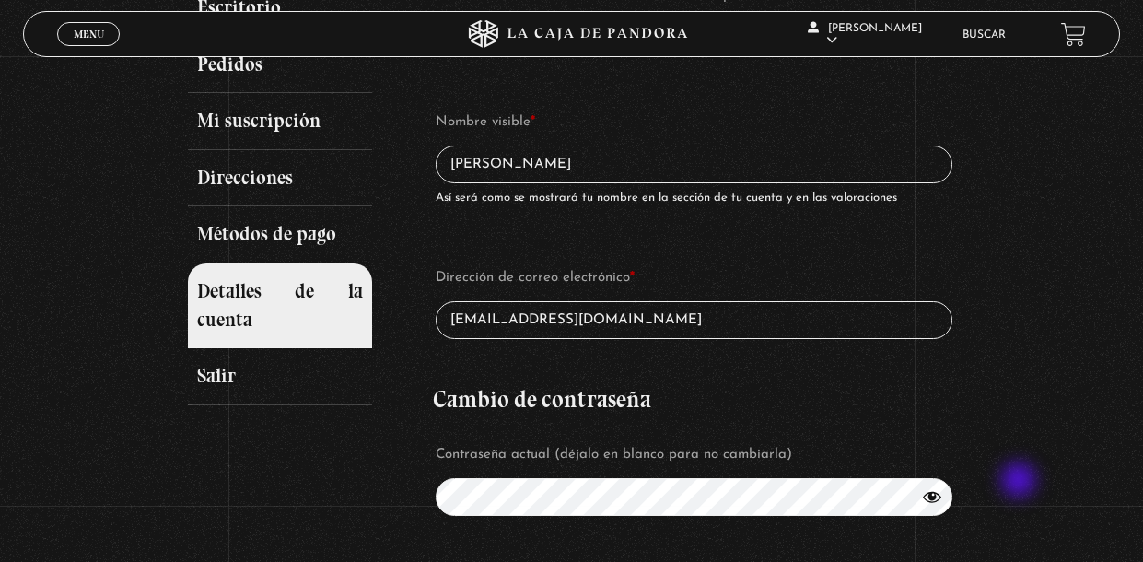
click at [1021, 482] on div "Mi cuenta Escritorio Pedidos Mi suscripción Direcciones Métodos de pago Detalle…" at bounding box center [571, 346] width 1143 height 1064
click at [939, 507] on button "Ocultar contraseña" at bounding box center [932, 496] width 20 height 20
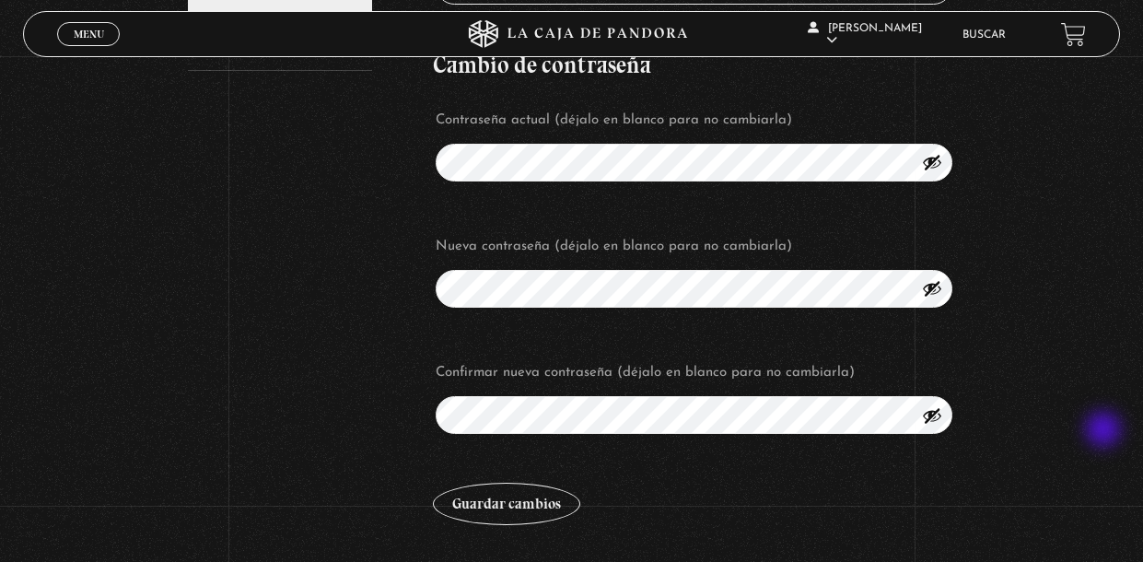
scroll to position [634, 0]
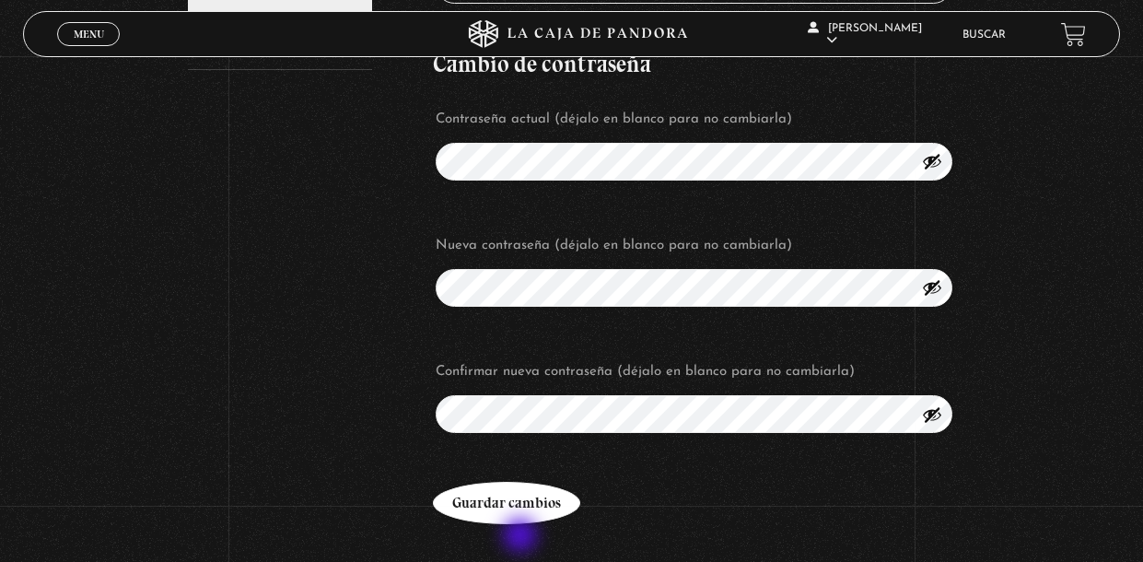
click at [522, 524] on button "Guardar cambios" at bounding box center [506, 503] width 147 height 42
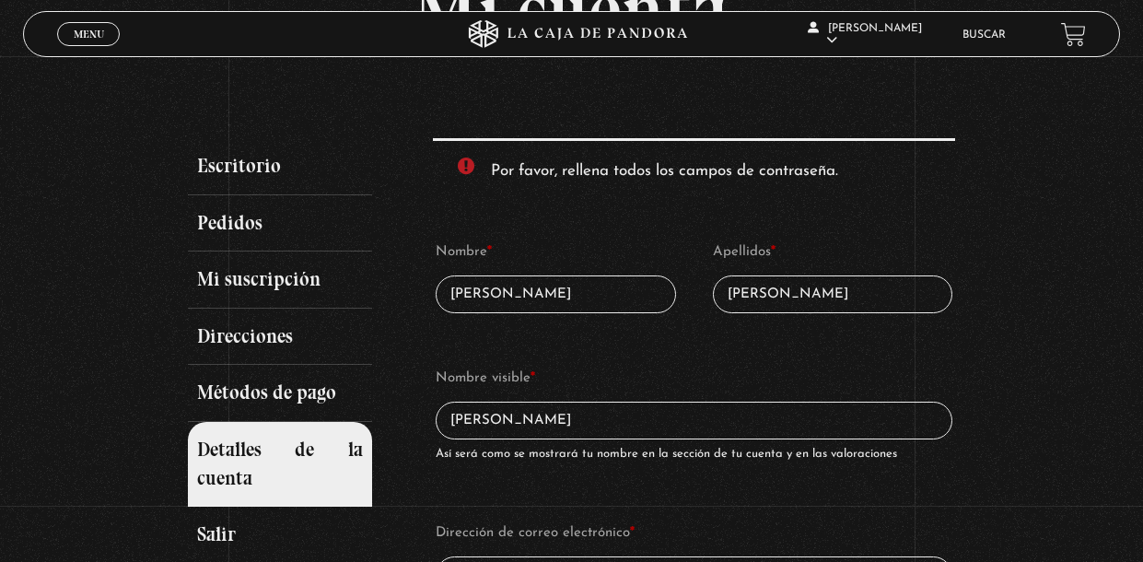
scroll to position [131, 0]
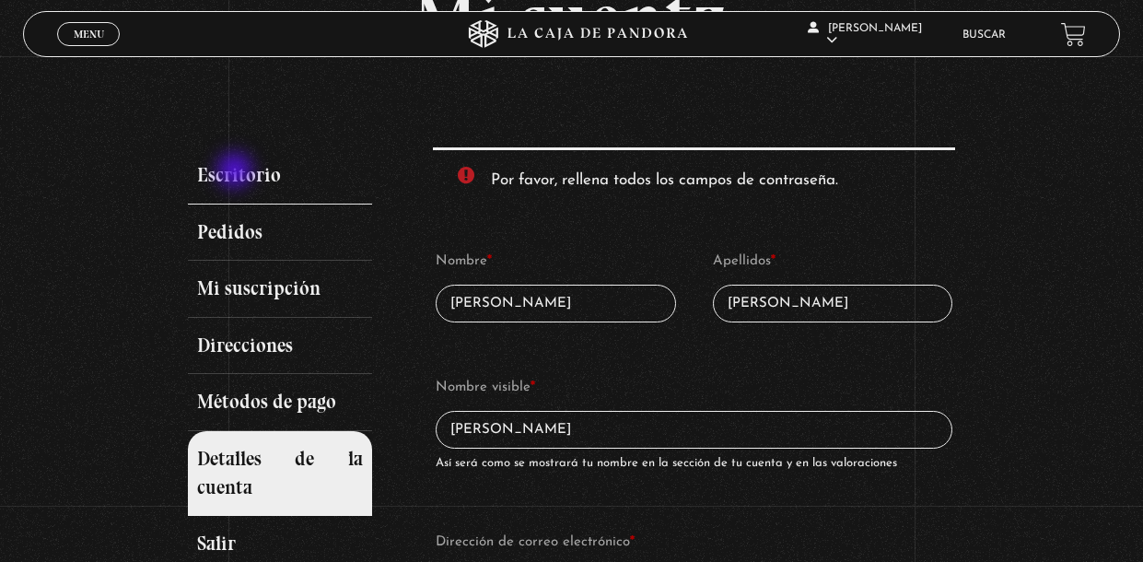
click at [237, 172] on link "Escritorio" at bounding box center [280, 175] width 184 height 57
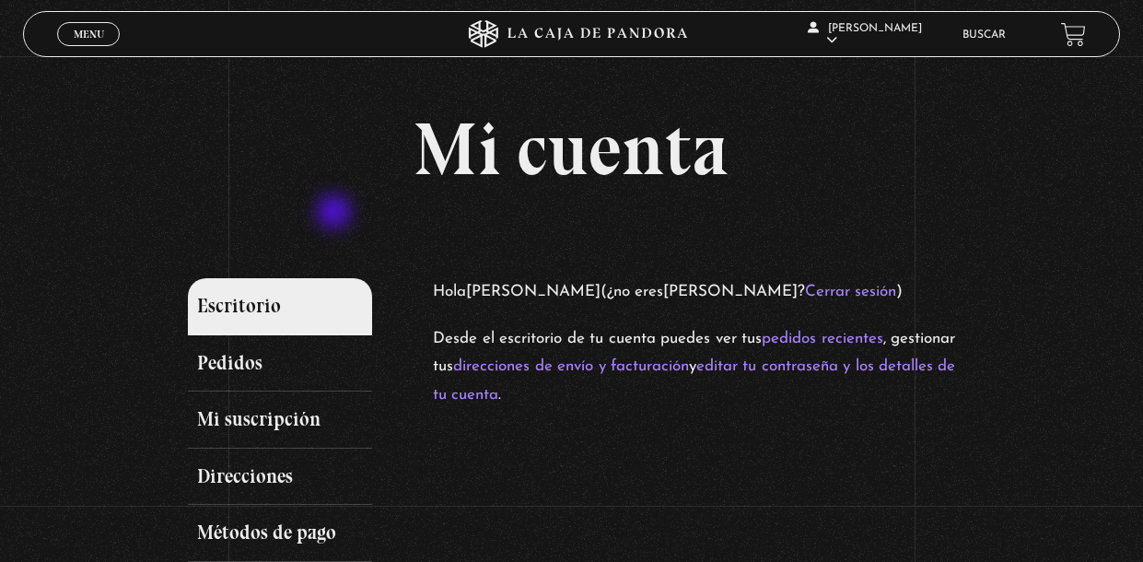
click at [339, 216] on div "Mi cuenta Escritorio Pedidos Mi suscripción Direcciones Métodos de pago Detalle…" at bounding box center [572, 407] width 768 height 591
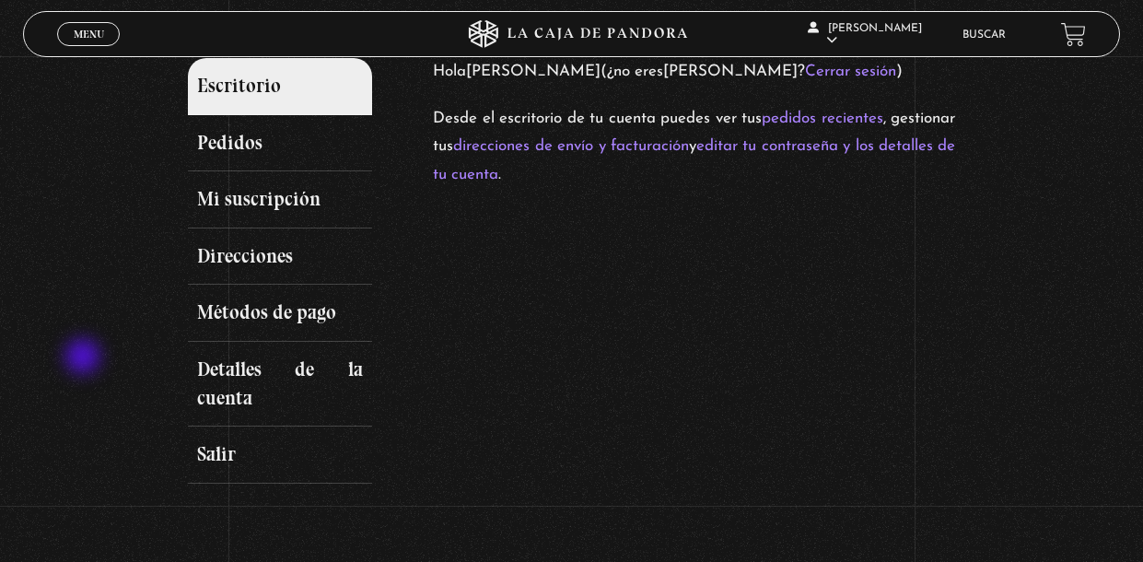
scroll to position [257, 0]
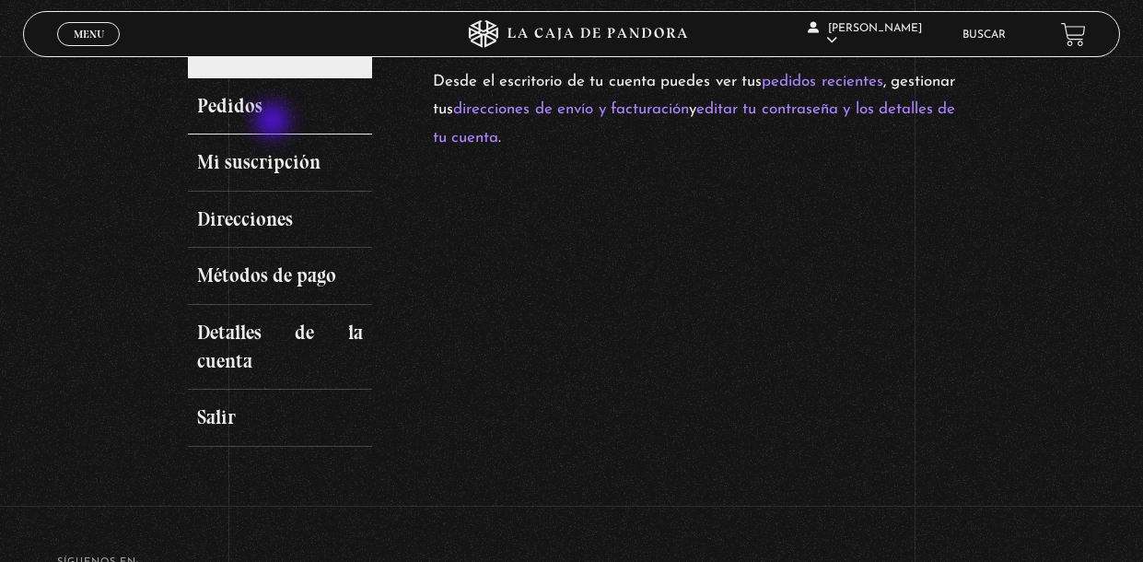
click at [274, 123] on link "Pedidos" at bounding box center [280, 106] width 184 height 57
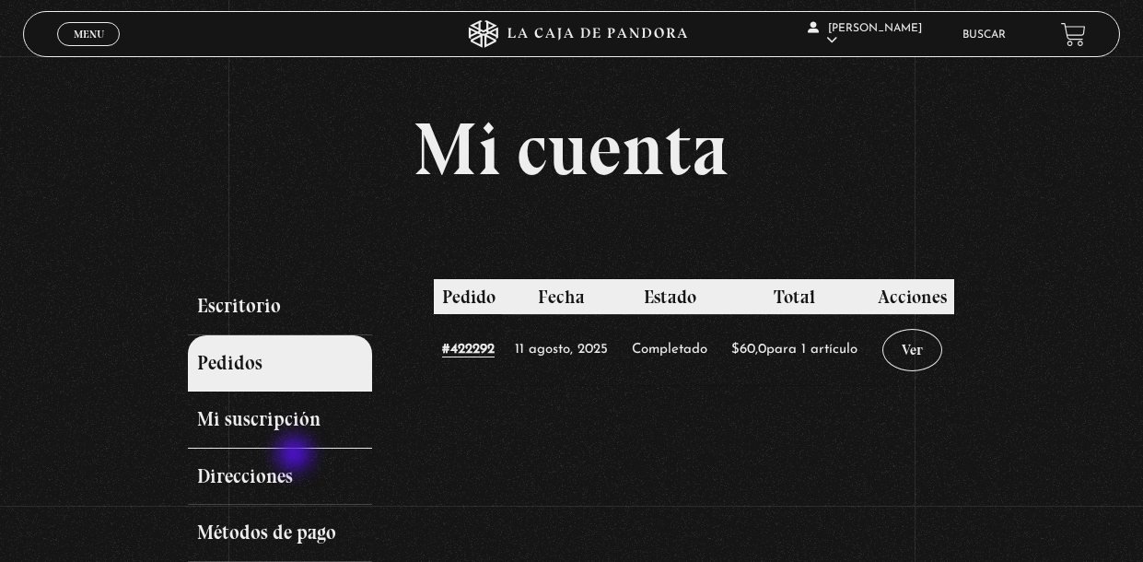
click at [296, 449] on link "Mi suscripción" at bounding box center [280, 419] width 184 height 57
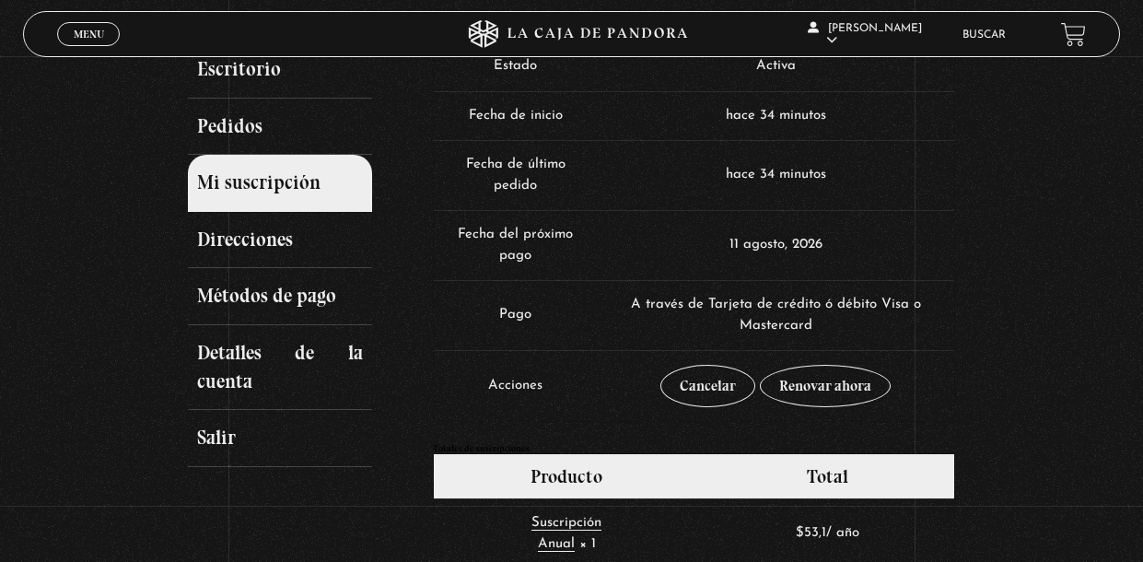
scroll to position [240, 0]
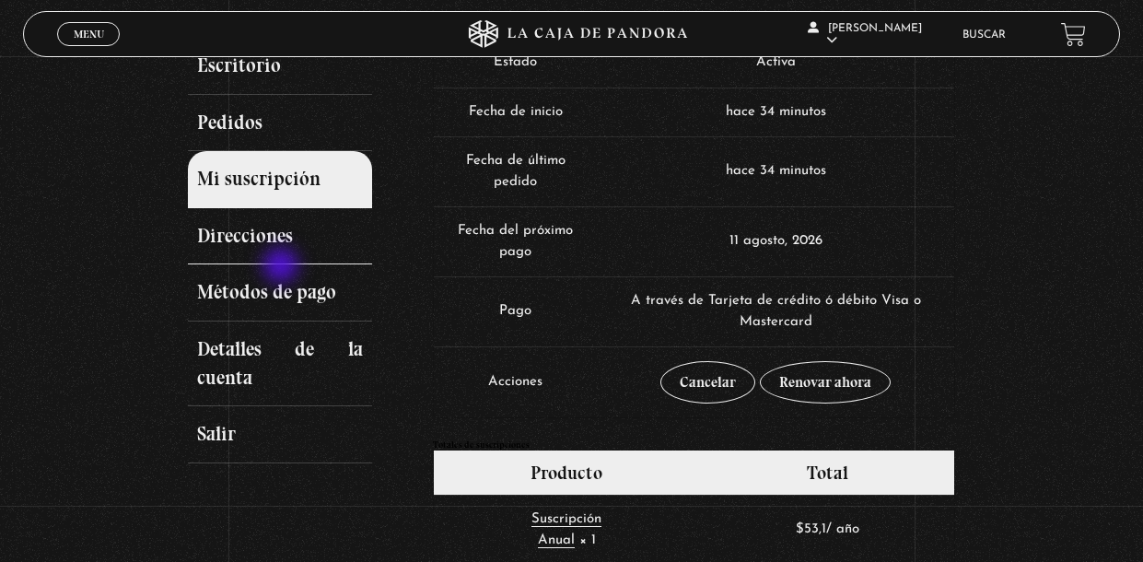
click at [283, 265] on link "Direcciones" at bounding box center [280, 236] width 184 height 57
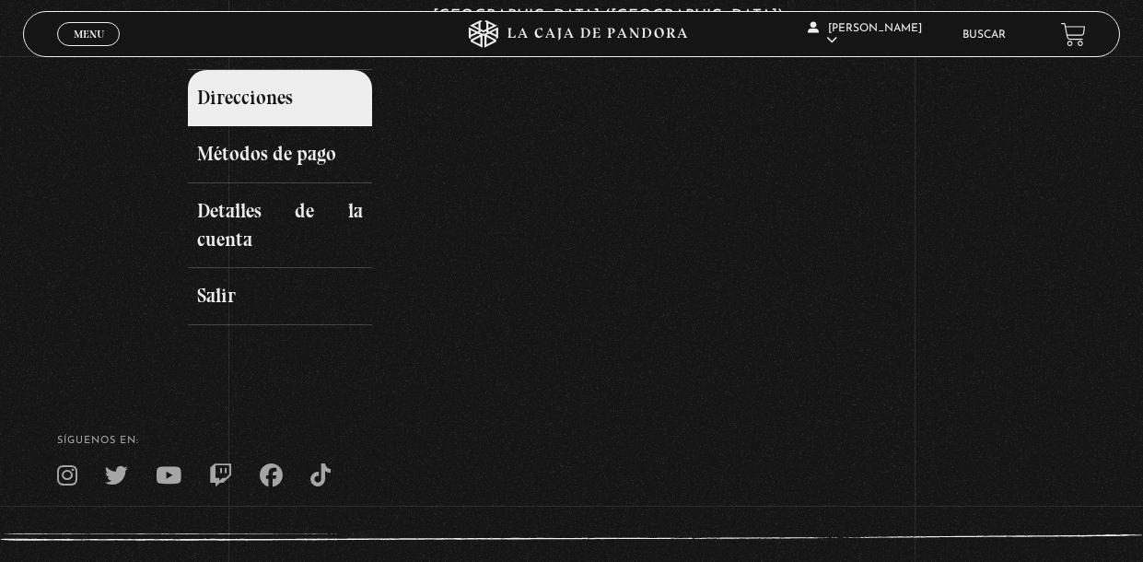
scroll to position [404, 0]
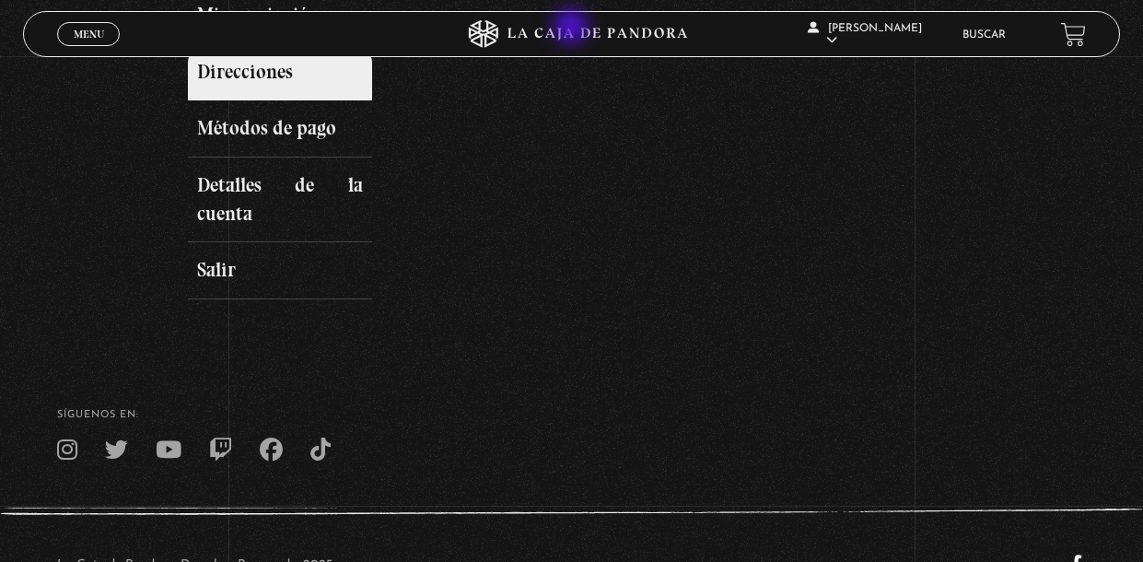
click at [573, 29] on icon at bounding box center [571, 34] width 343 height 28
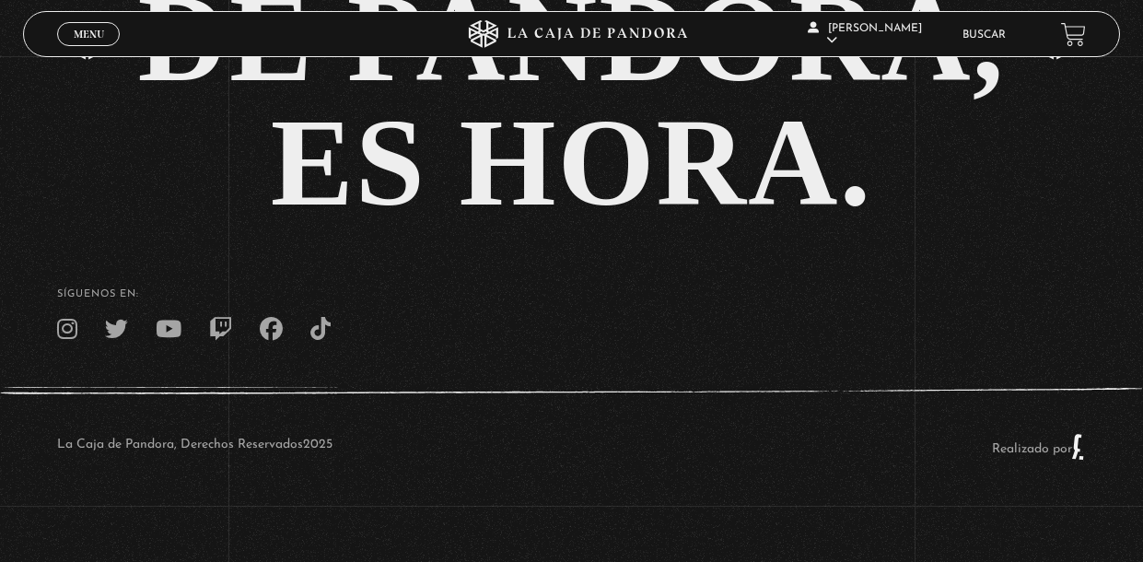
scroll to position [4031, 0]
click at [74, 29] on span "Menu" at bounding box center [89, 34] width 30 height 11
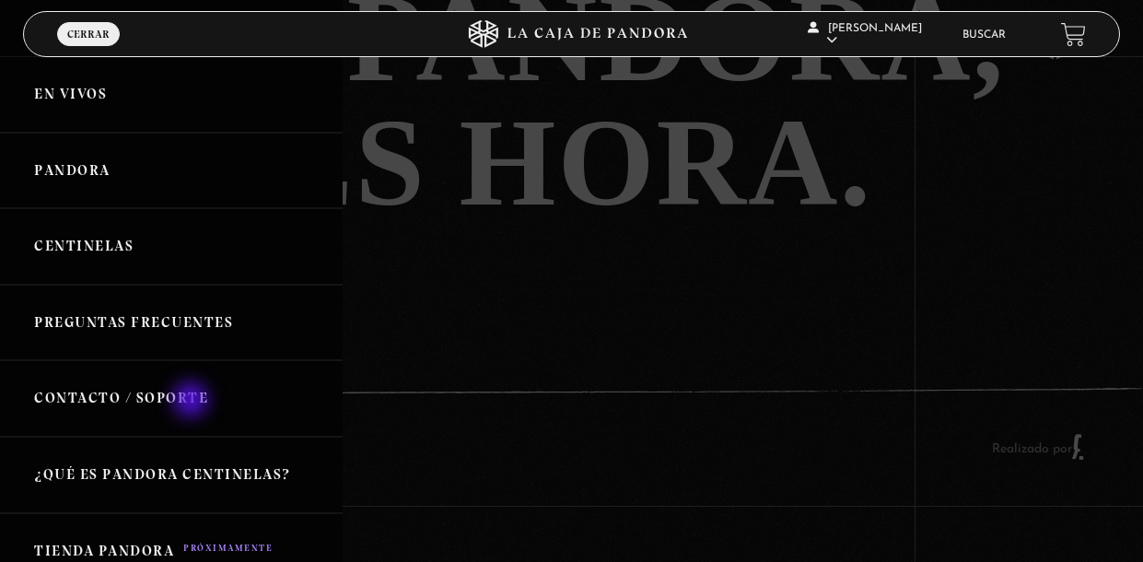
scroll to position [3941, 0]
click at [76, 96] on link "En vivos" at bounding box center [171, 94] width 343 height 76
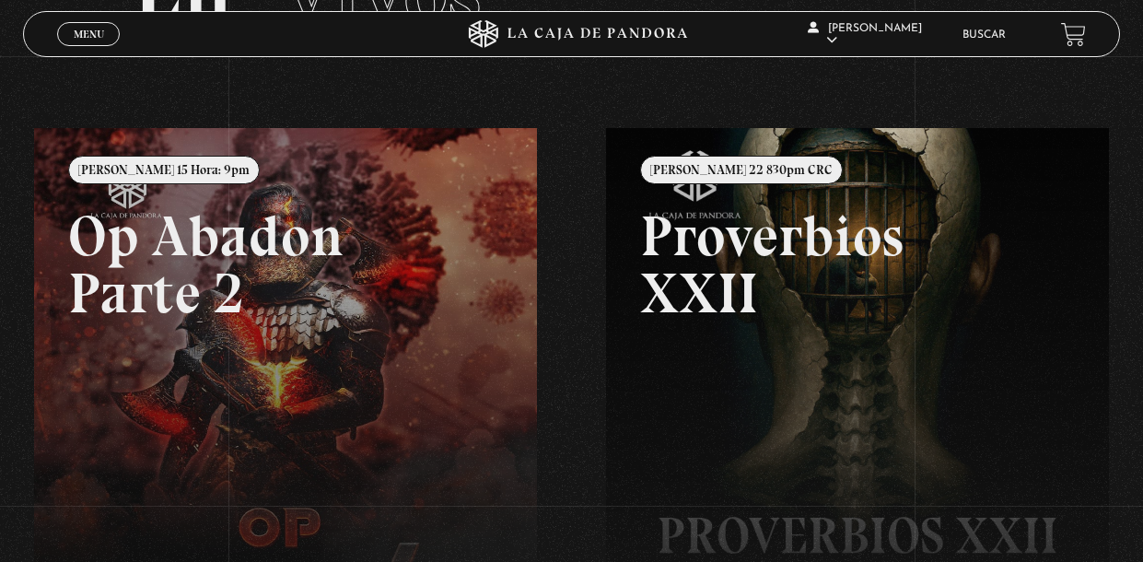
scroll to position [153, 0]
click at [69, 32] on link "Menu Cerrar" at bounding box center [88, 34] width 63 height 24
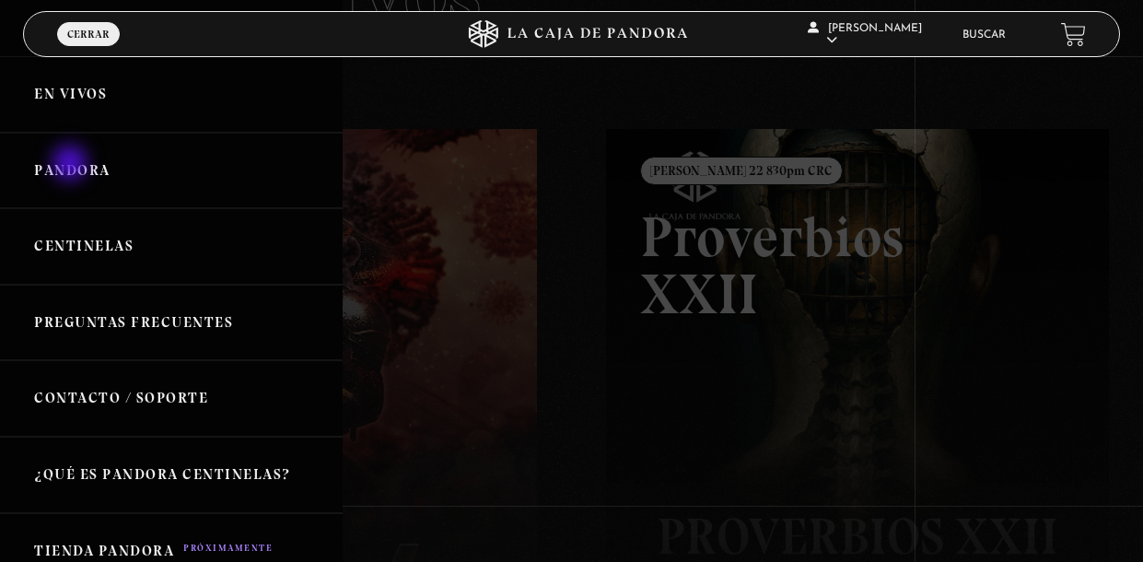
click at [72, 165] on link "Pandora" at bounding box center [171, 171] width 343 height 76
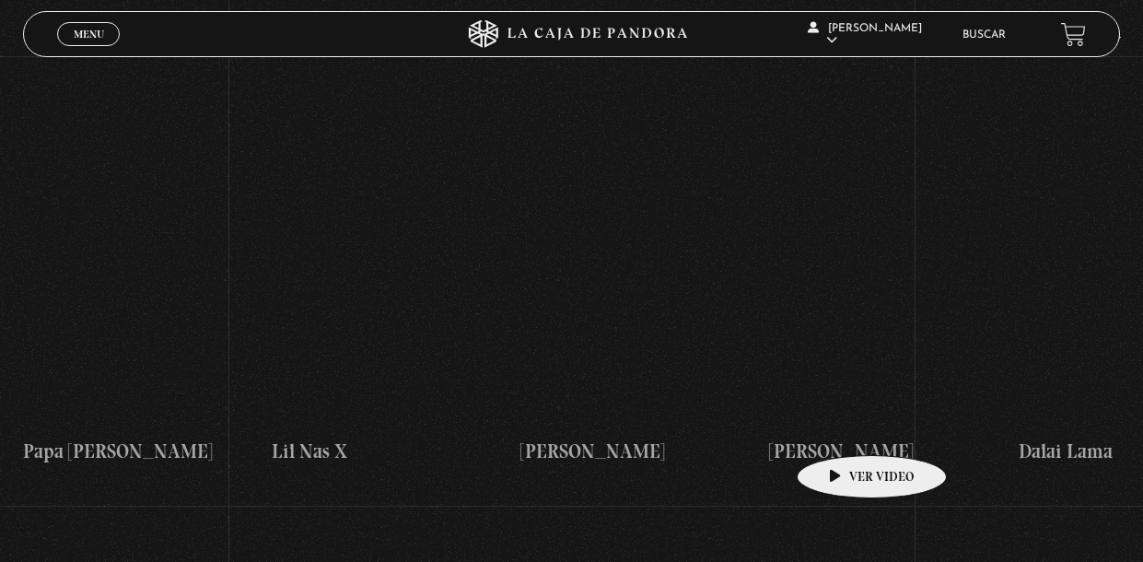
scroll to position [3019, 0]
